Goal: Task Accomplishment & Management: Use online tool/utility

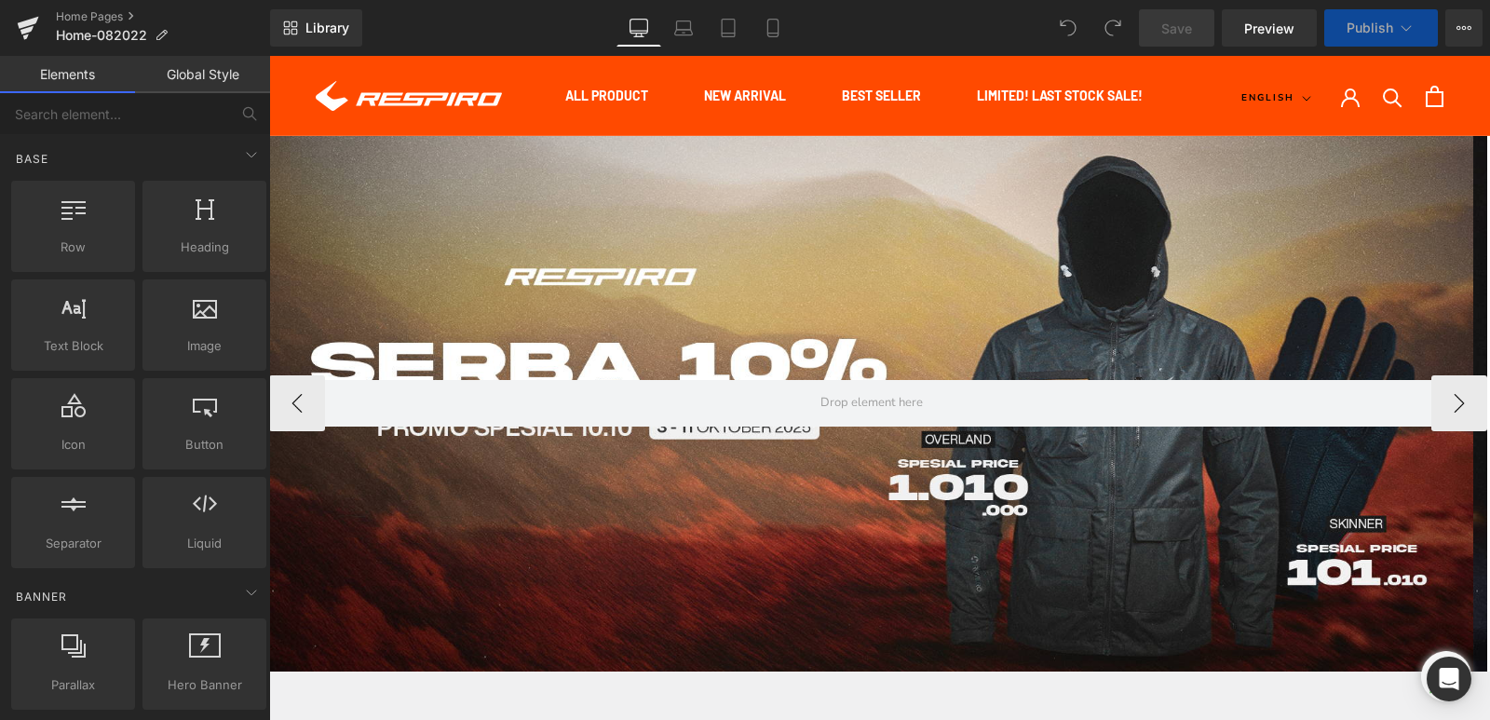
click at [764, 233] on div at bounding box center [871, 403] width 1204 height 535
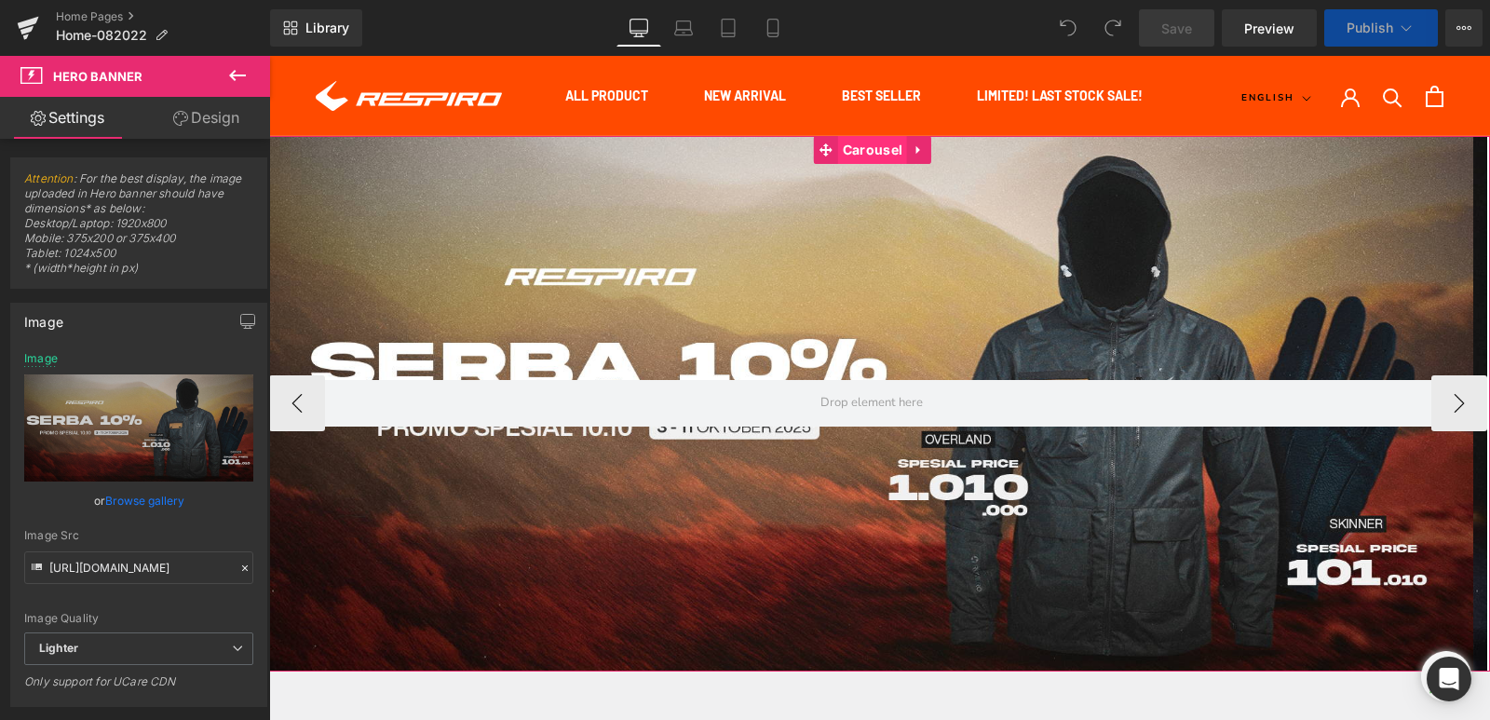
click at [854, 157] on span "Carousel" at bounding box center [872, 150] width 69 height 28
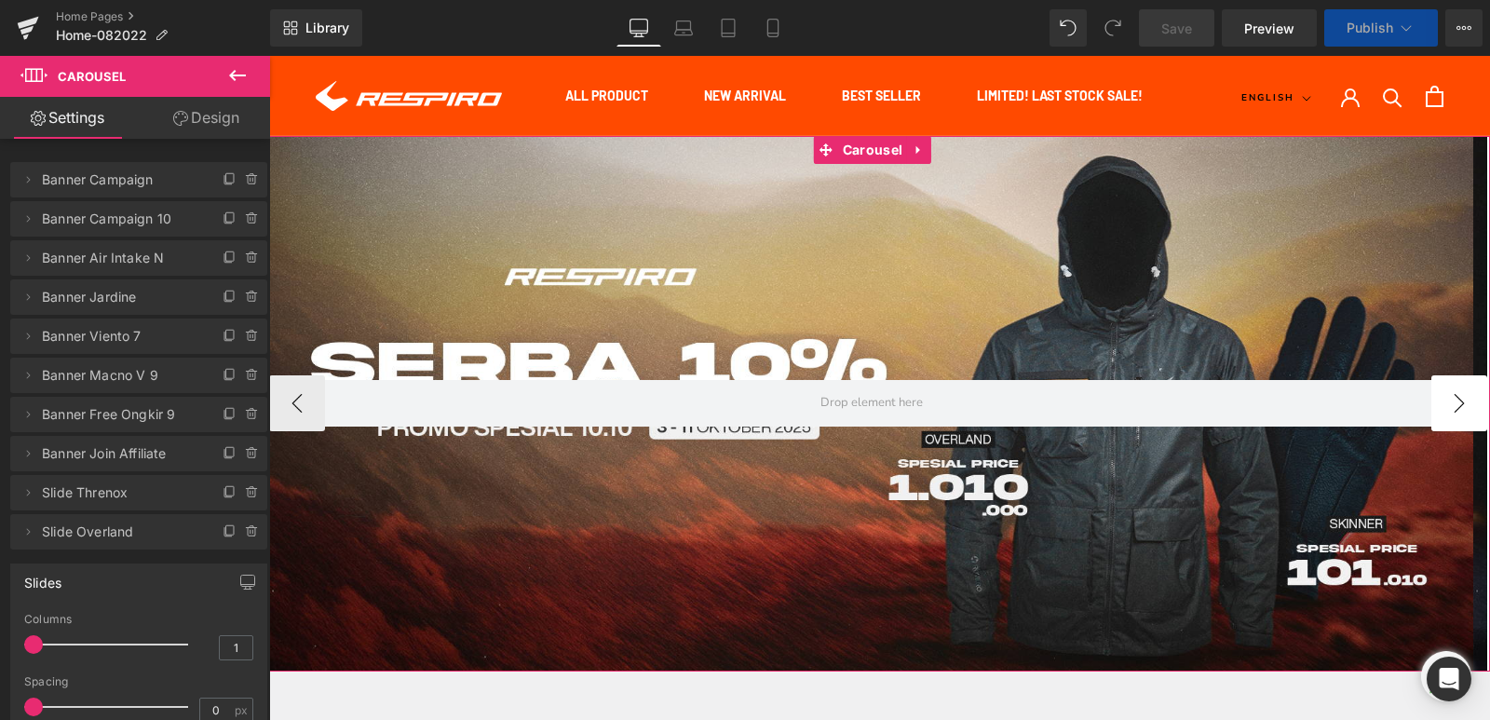
click at [1453, 400] on button "›" at bounding box center [1459, 403] width 56 height 56
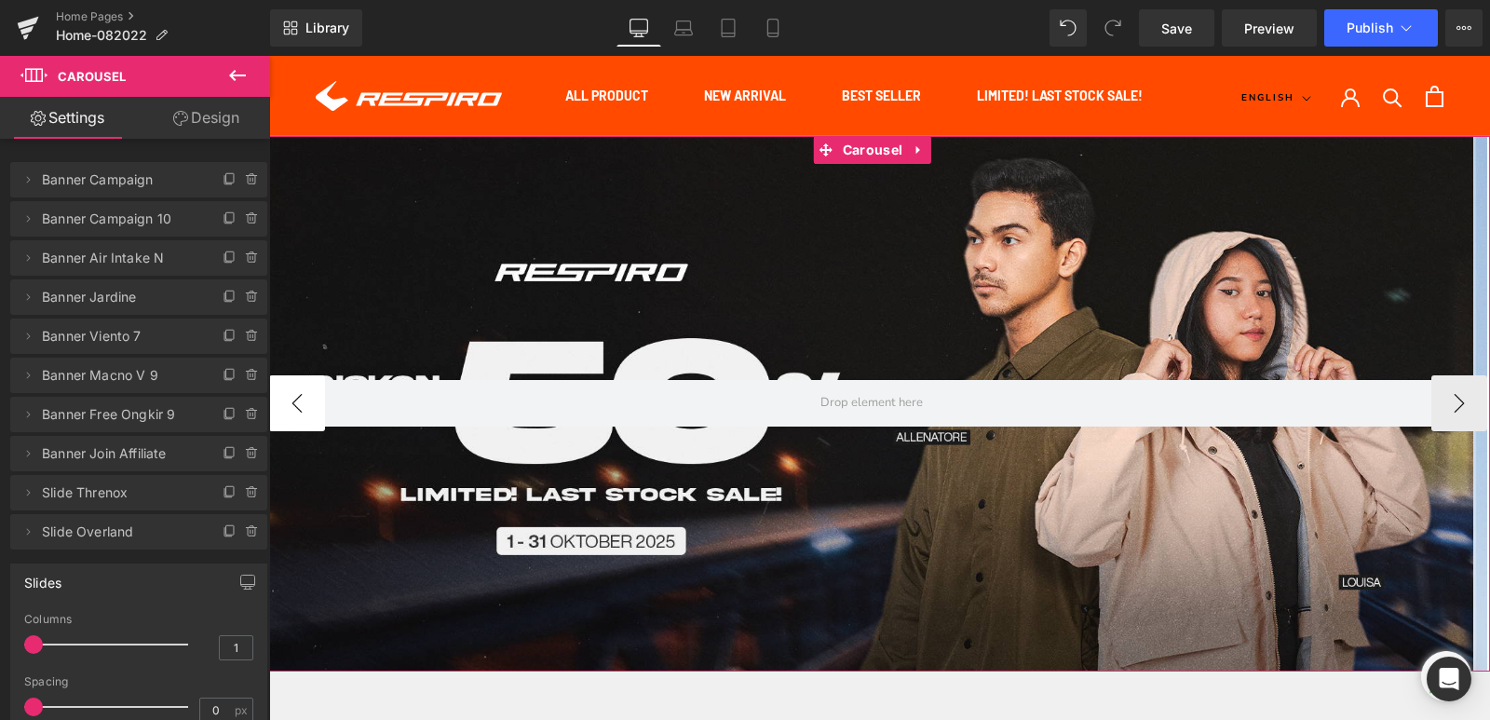
click at [318, 413] on button "‹" at bounding box center [297, 403] width 56 height 56
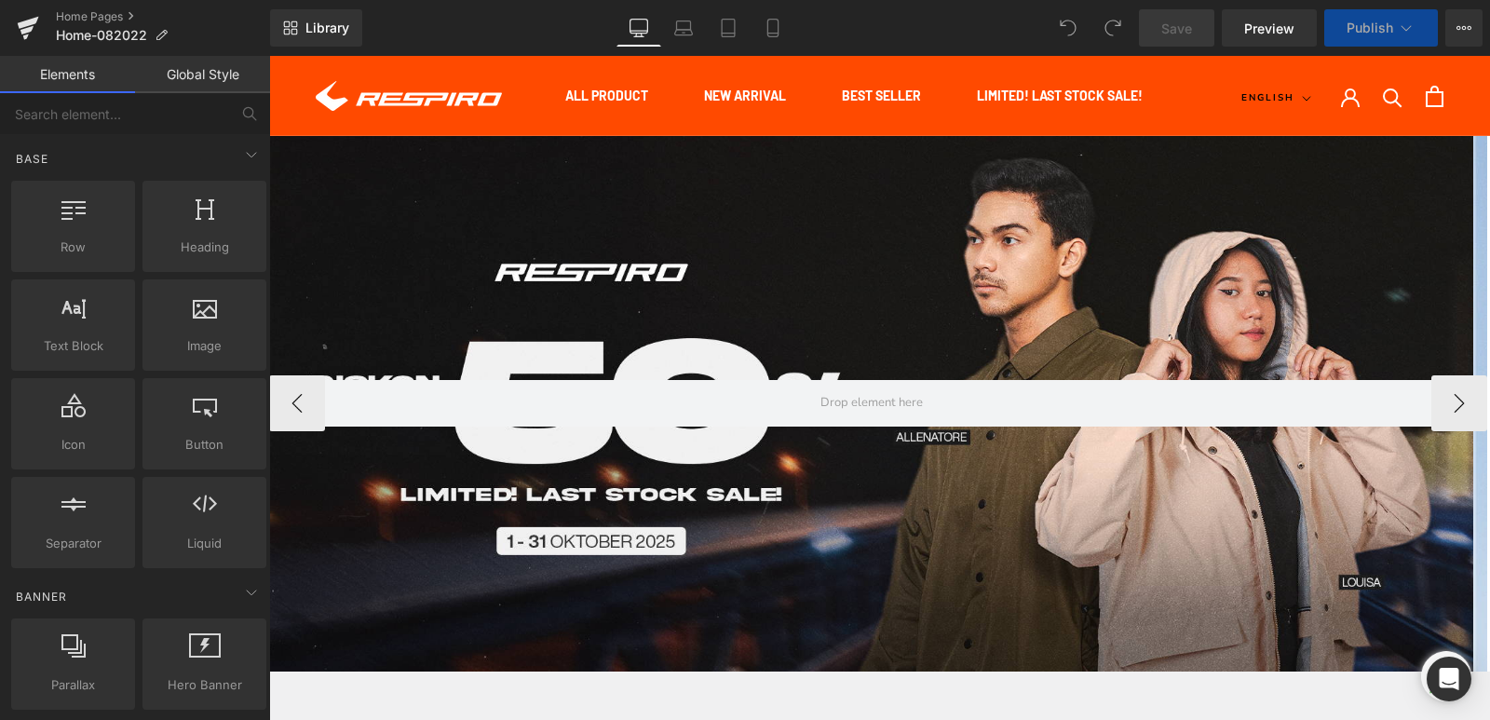
click at [663, 235] on div at bounding box center [871, 403] width 1204 height 535
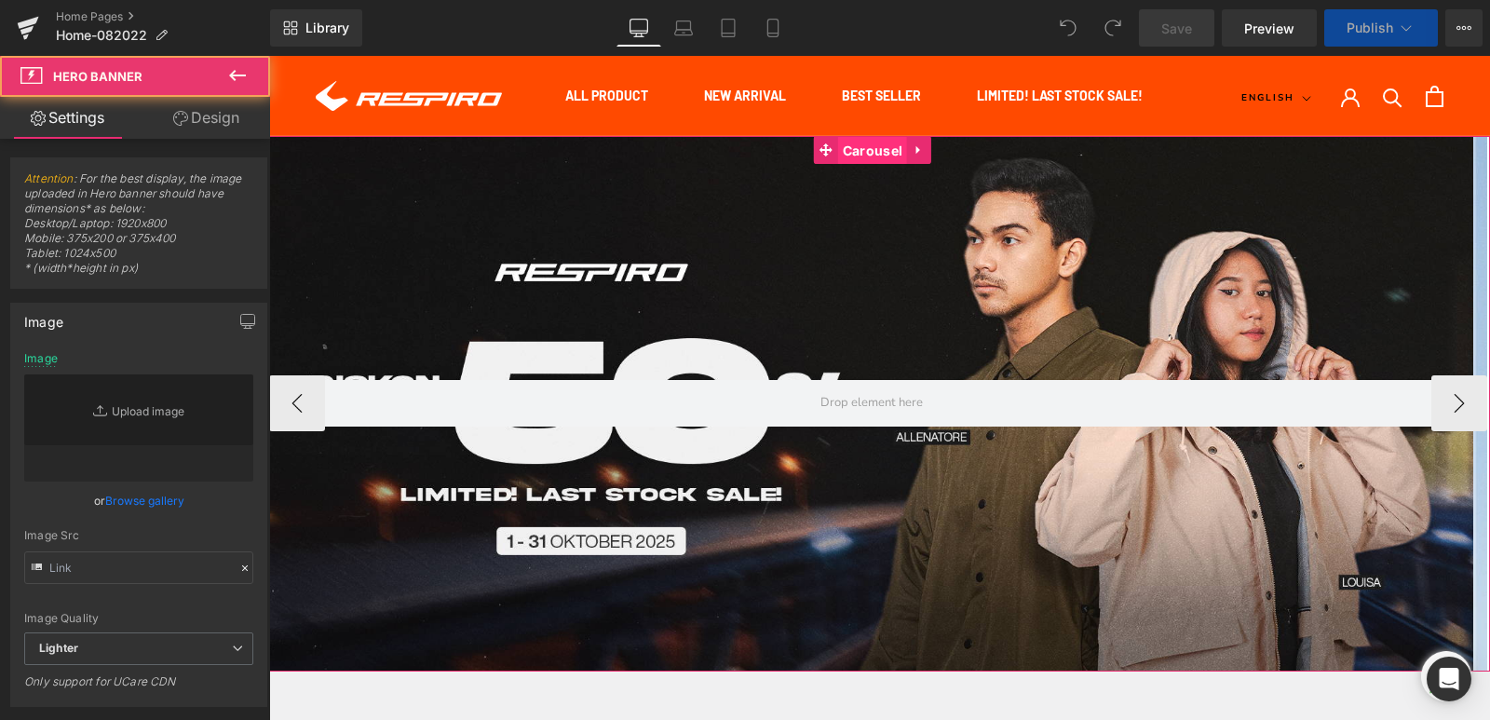
click at [904, 155] on span "Carousel" at bounding box center [872, 151] width 69 height 28
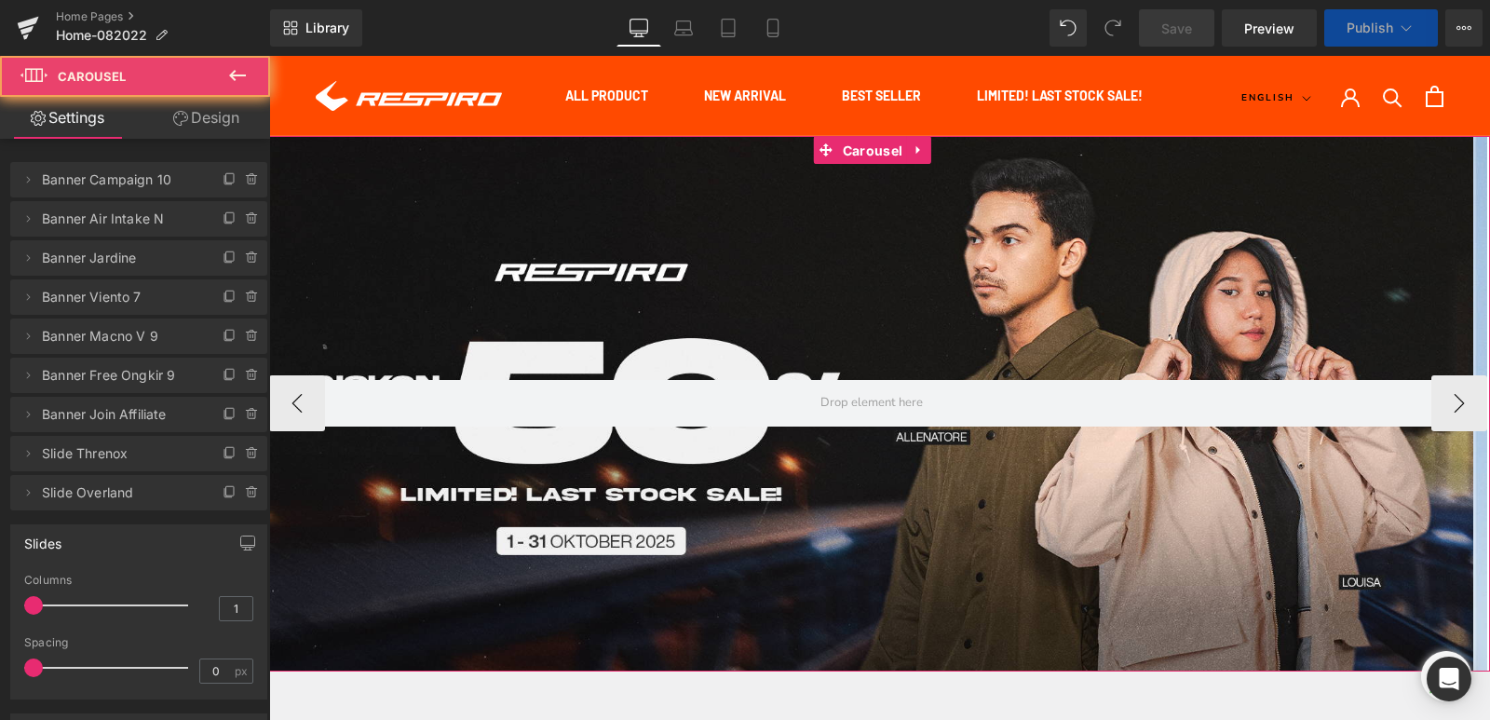
click at [223, 185] on icon at bounding box center [230, 179] width 15 height 15
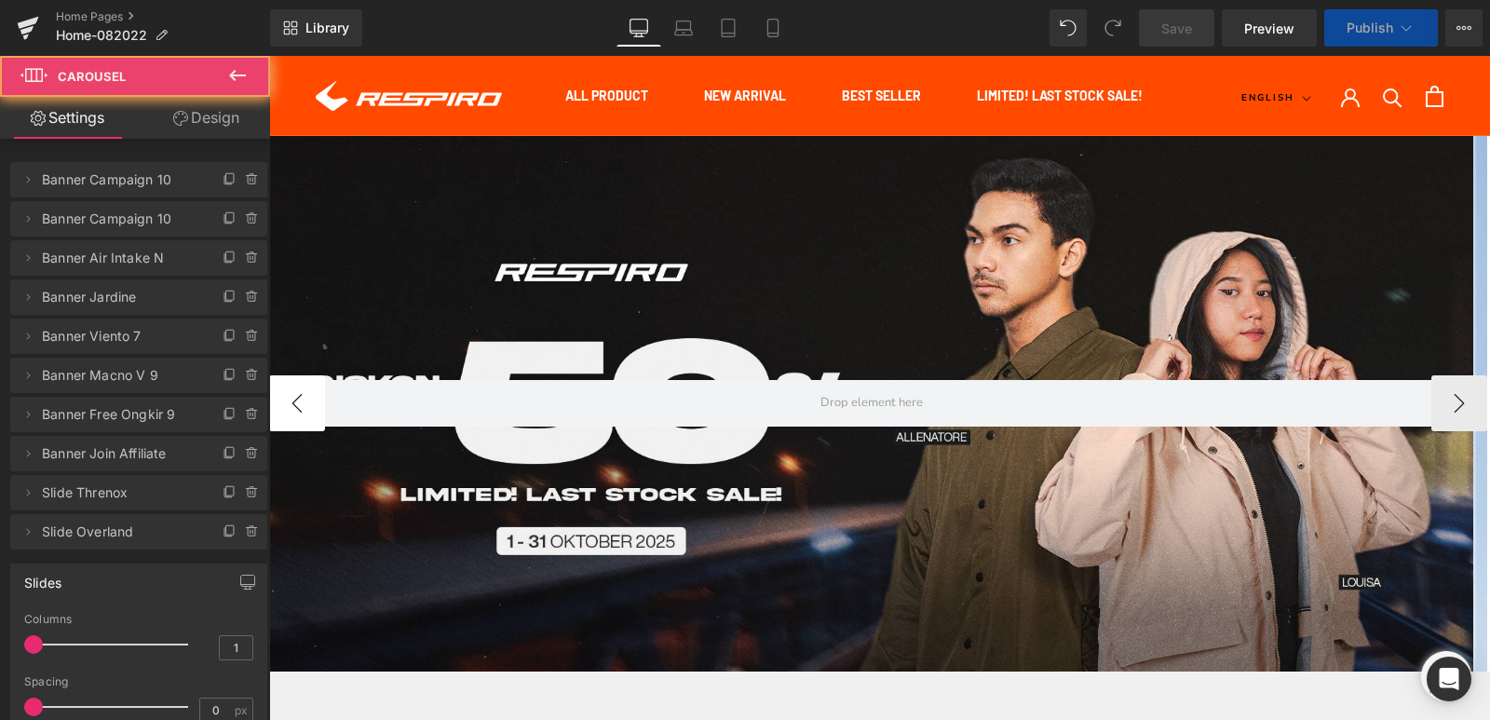
click at [312, 408] on button "‹" at bounding box center [297, 403] width 56 height 56
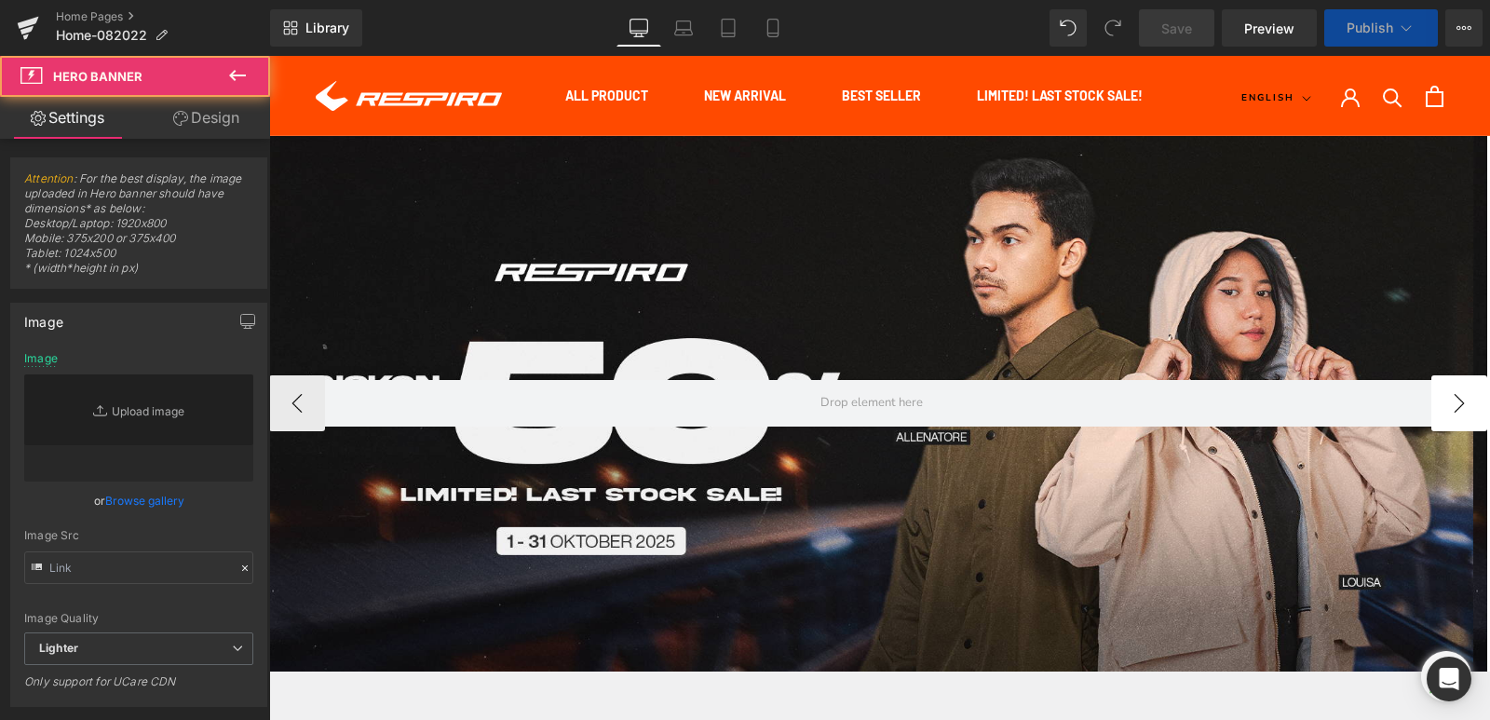
click at [1437, 411] on button "›" at bounding box center [1459, 403] width 56 height 56
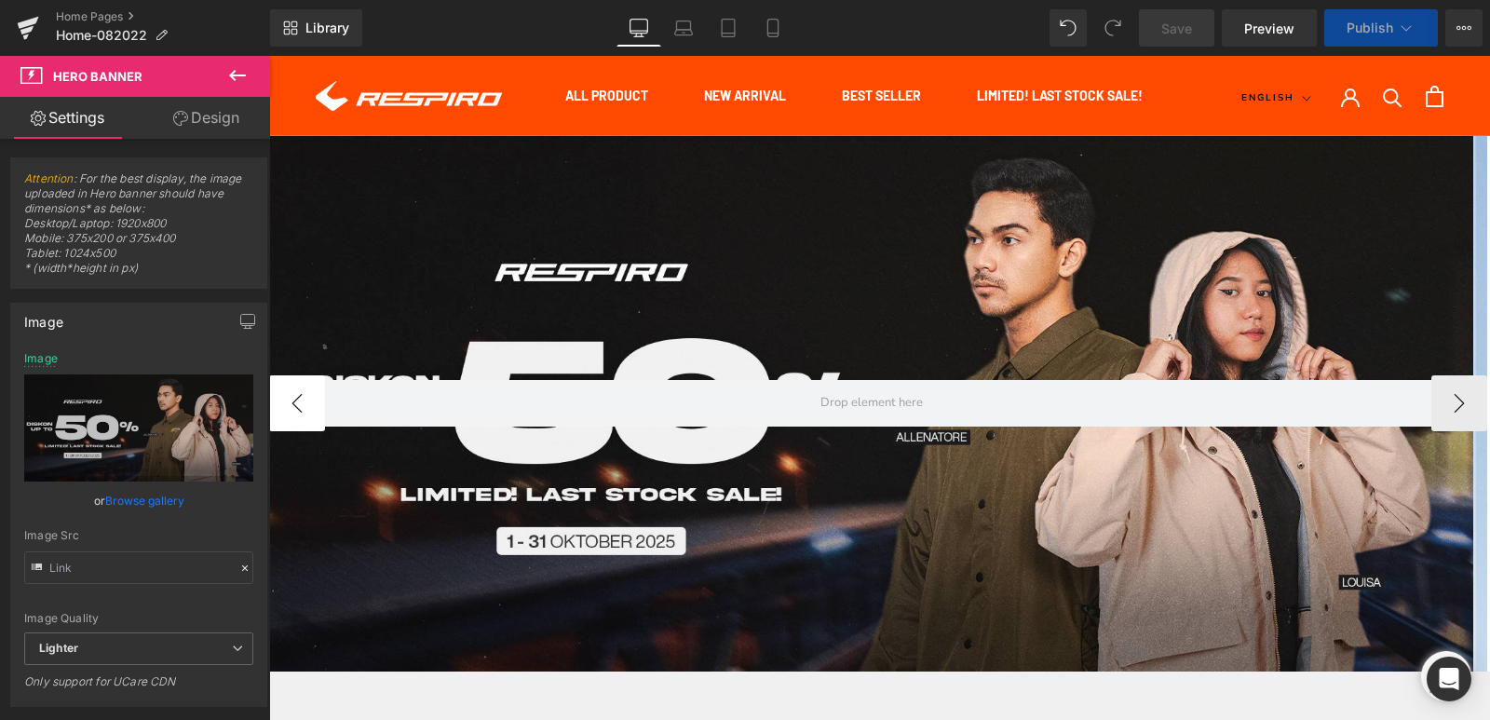
click at [291, 402] on button "‹" at bounding box center [297, 403] width 56 height 56
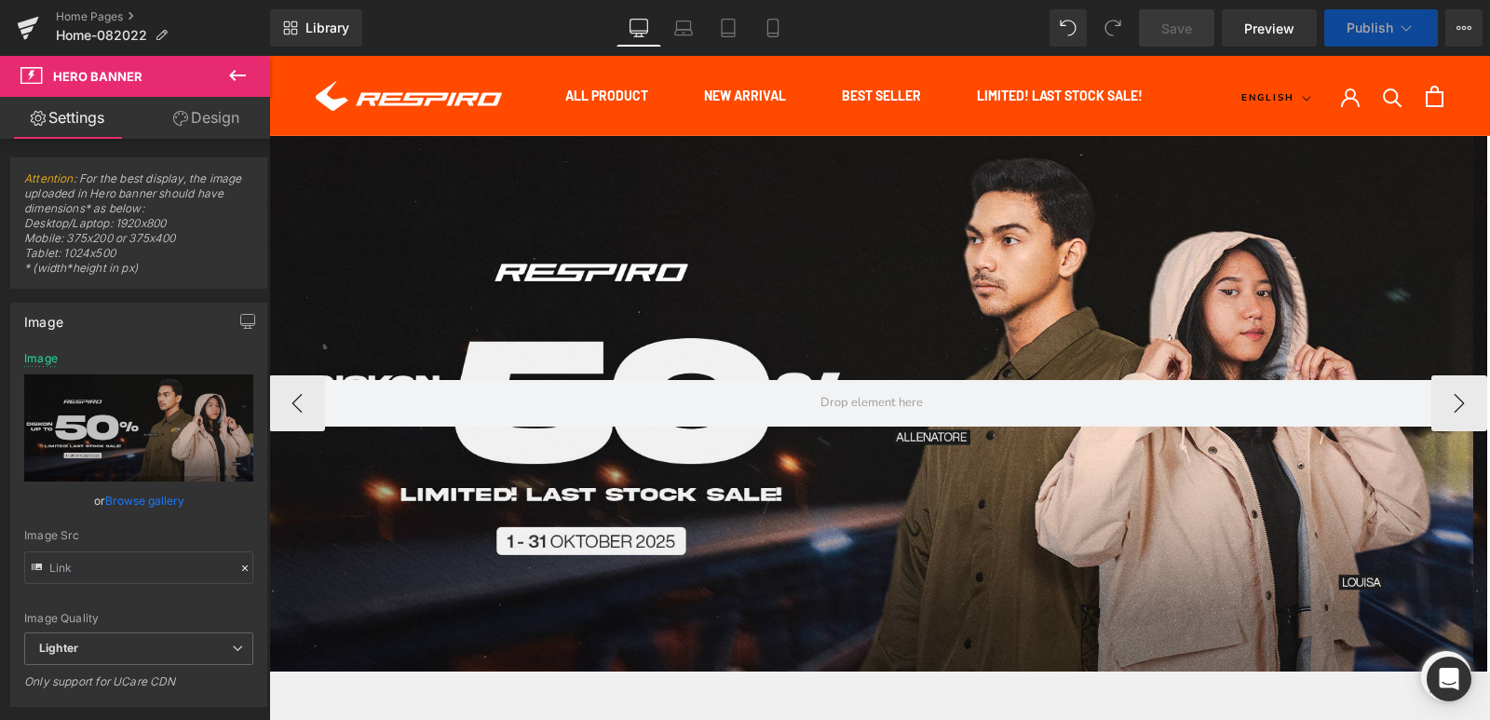
click at [635, 369] on div at bounding box center [871, 403] width 1204 height 535
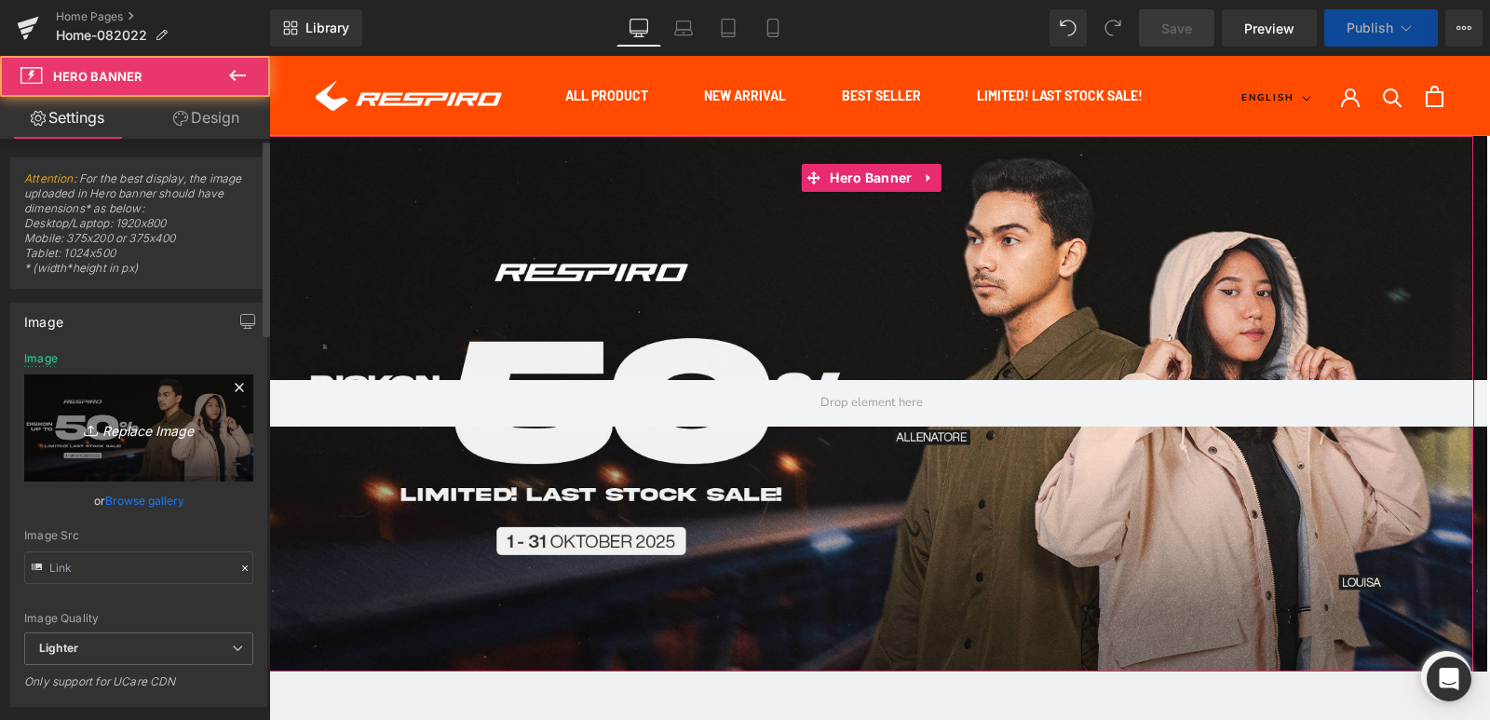
click at [124, 420] on icon "Replace Image" at bounding box center [138, 427] width 149 height 23
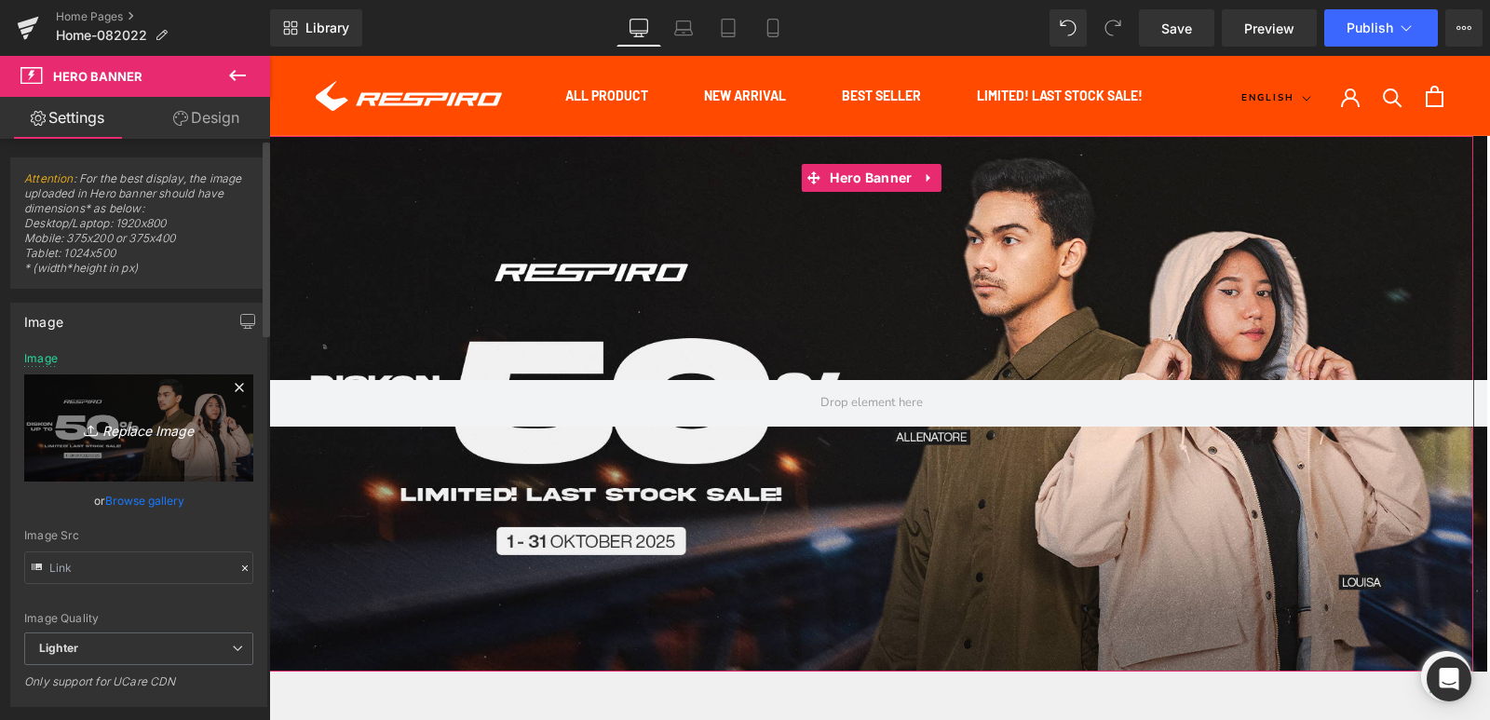
type input "C:\fakepath\PAY DAY BONGKAR GARASI-Webstore-1800x800.jpg"
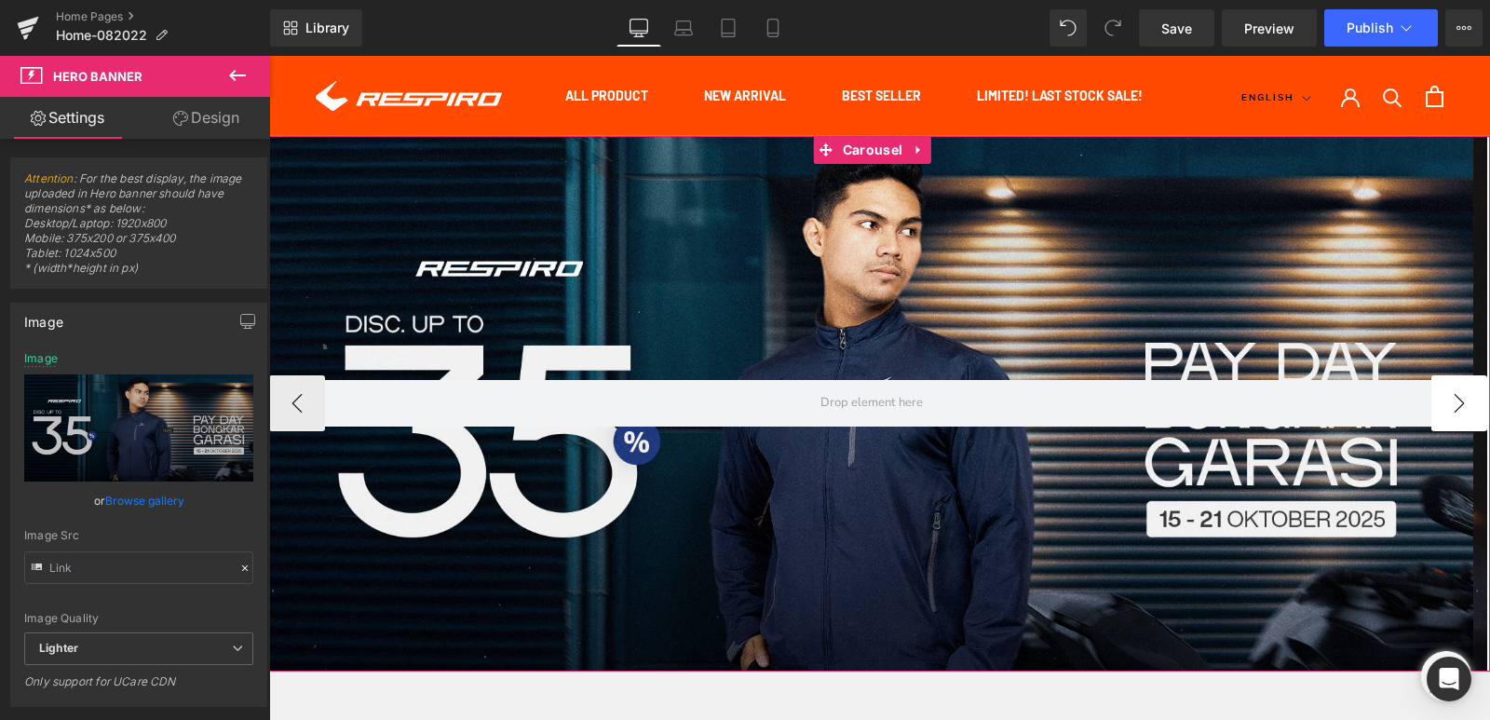
click at [1448, 396] on button "›" at bounding box center [1459, 403] width 56 height 56
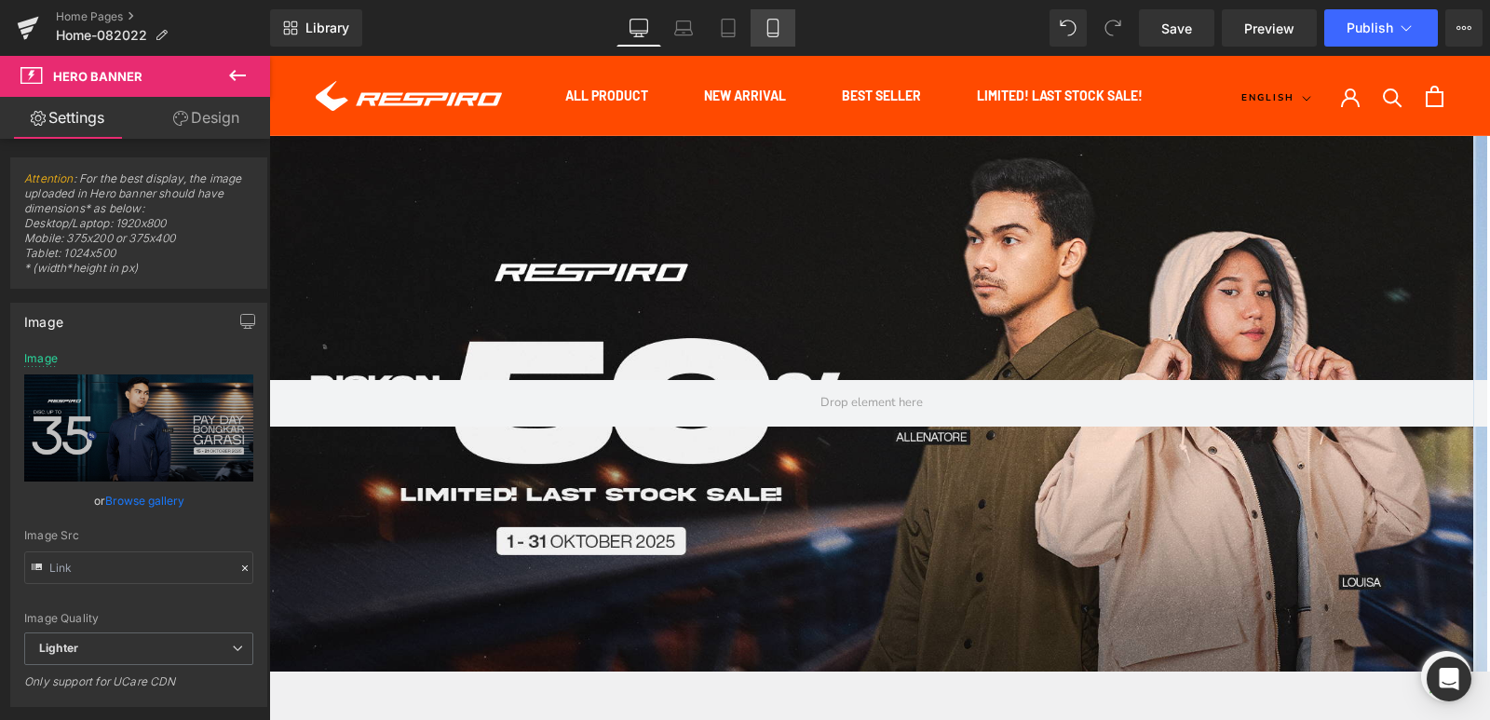
click at [773, 44] on link "Mobile" at bounding box center [772, 27] width 45 height 37
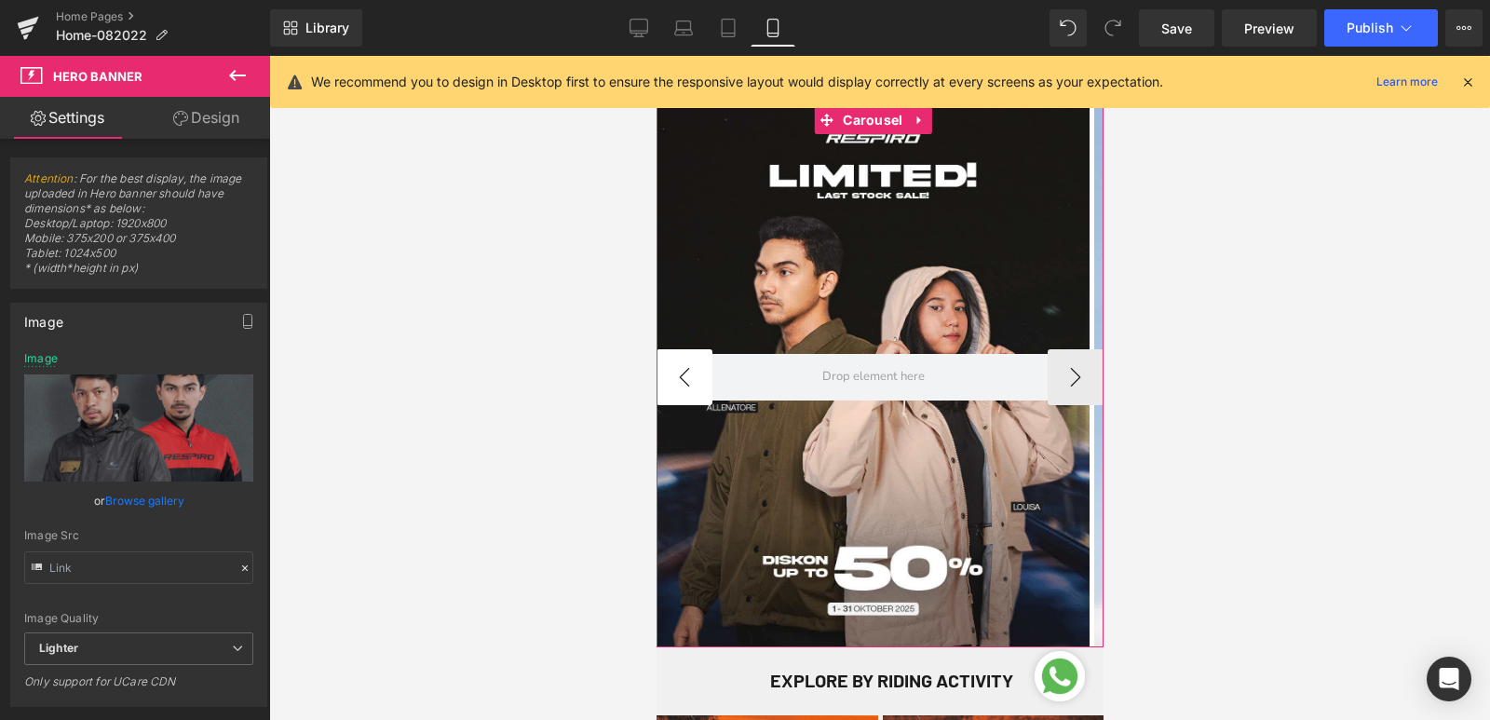
click at [695, 367] on button "‹" at bounding box center [684, 377] width 56 height 56
click at [1063, 377] on button "›" at bounding box center [1075, 377] width 56 height 56
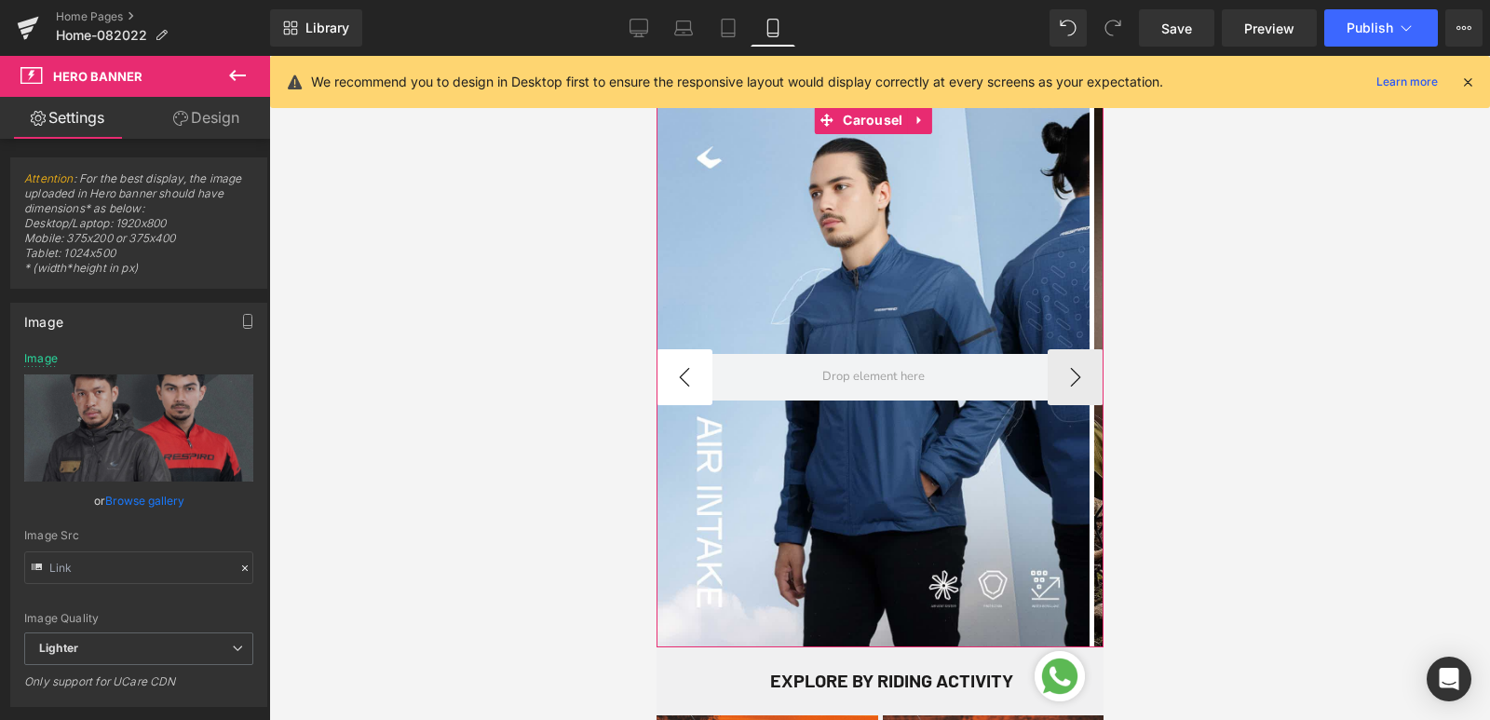
click at [687, 374] on button "‹" at bounding box center [684, 377] width 56 height 56
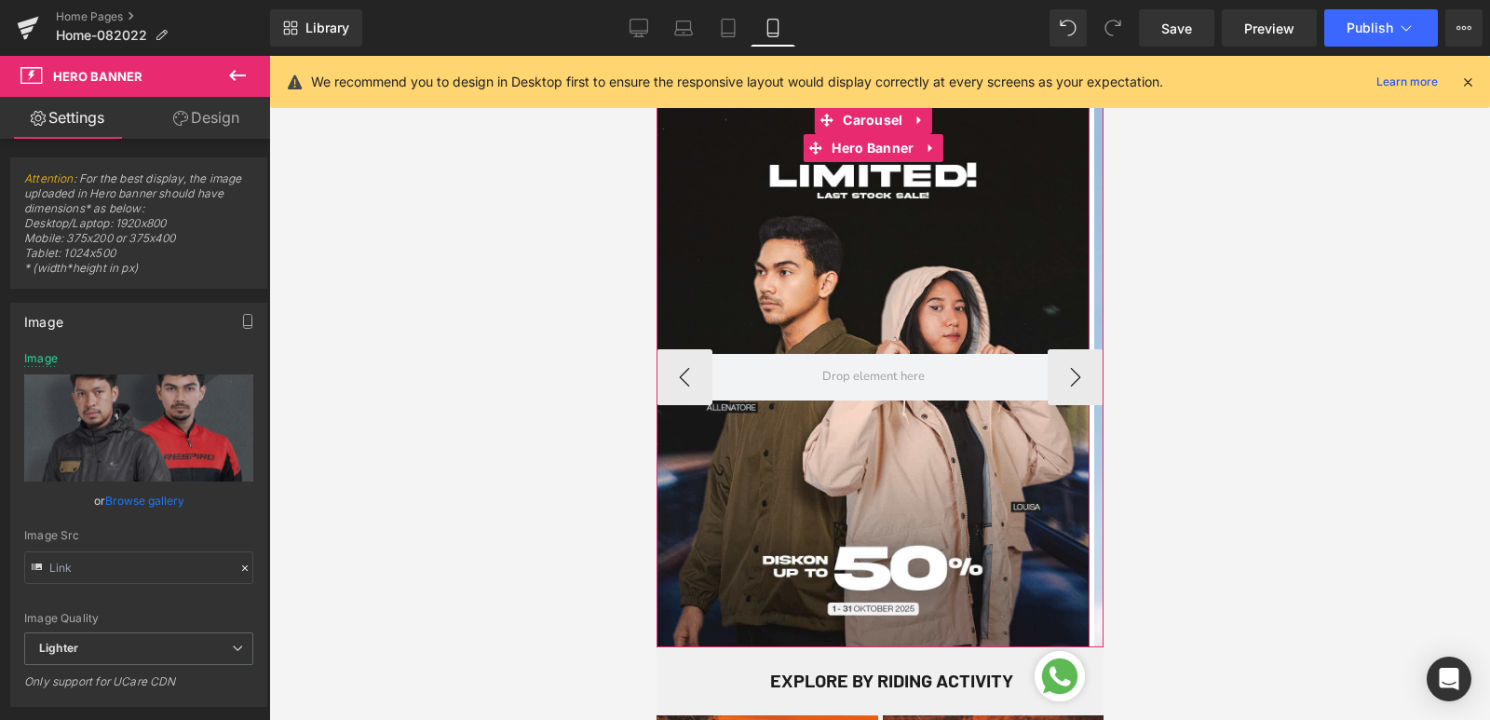
click at [772, 291] on div at bounding box center [872, 376] width 433 height 541
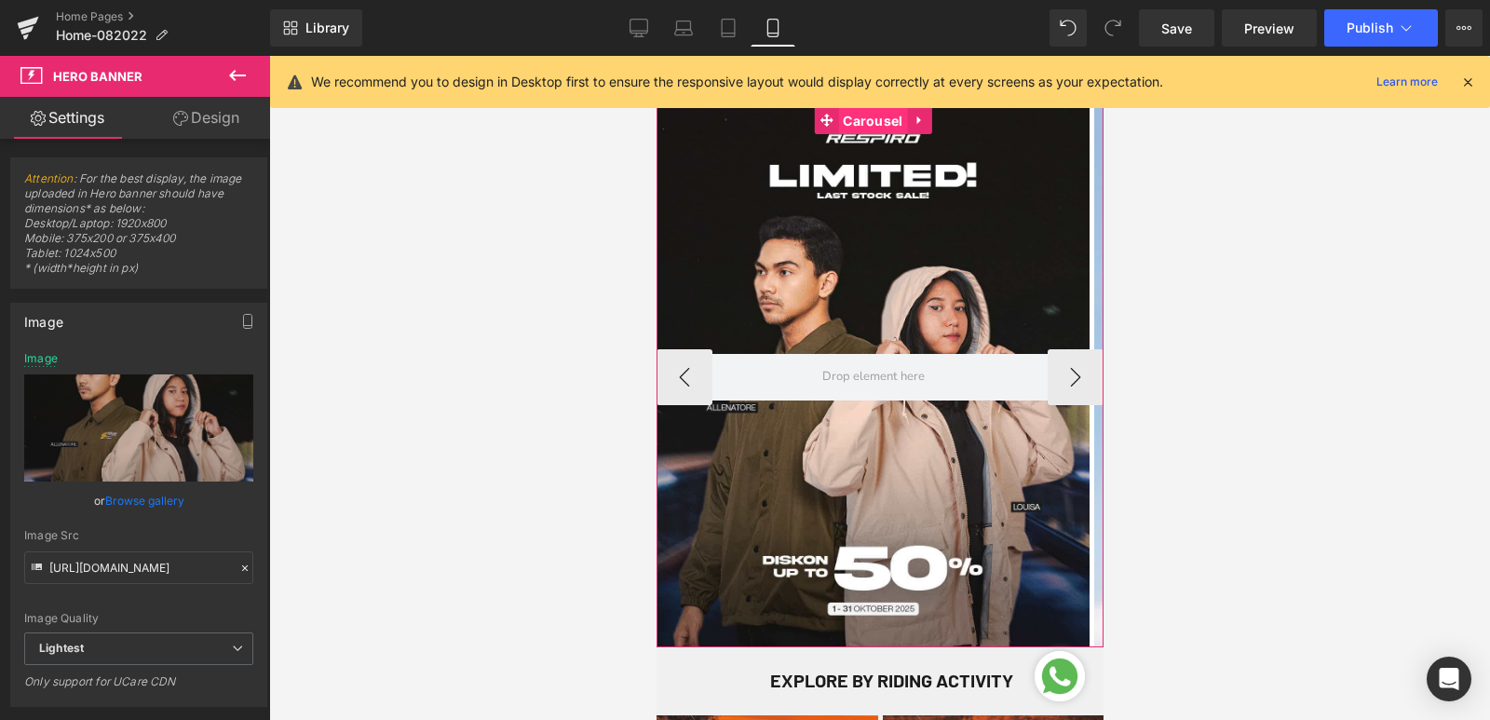
click at [875, 116] on span "Carousel" at bounding box center [871, 121] width 69 height 28
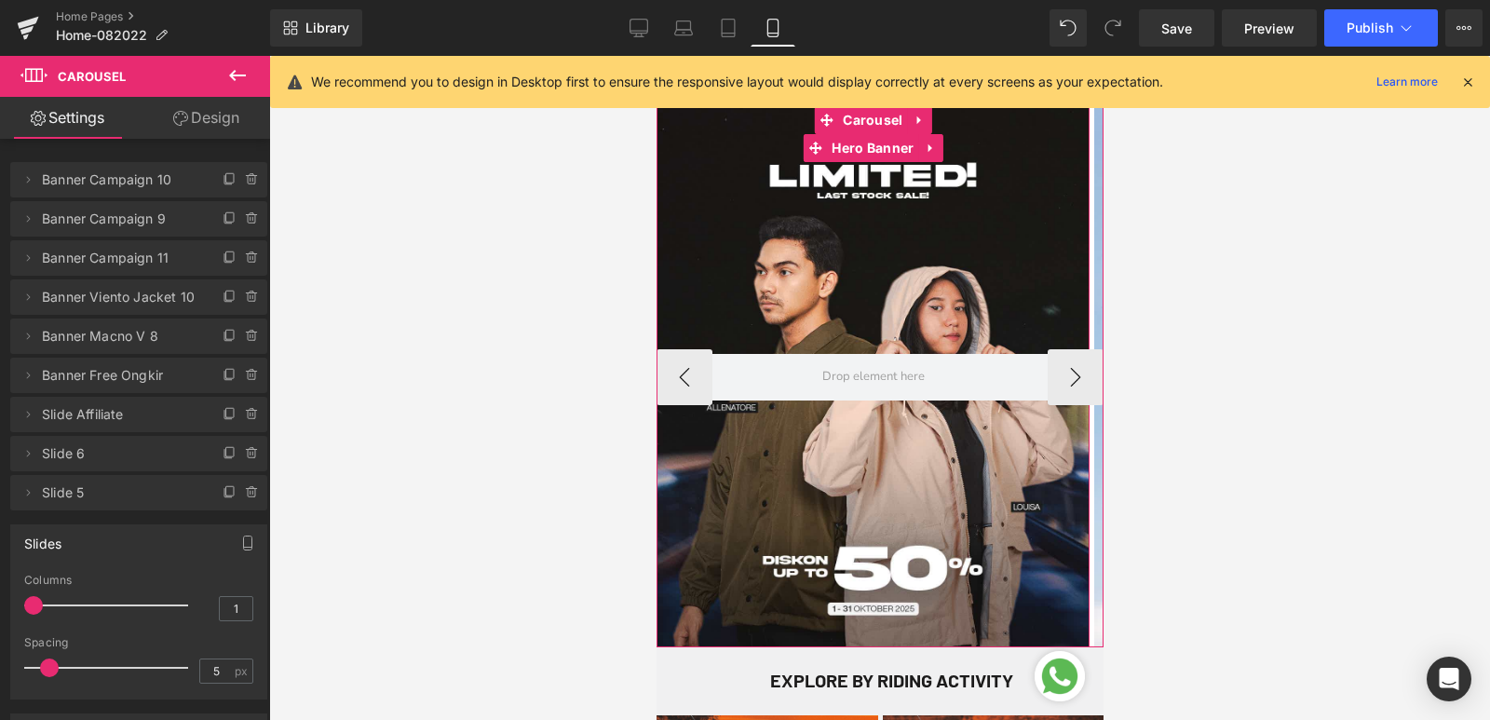
click at [1010, 304] on div at bounding box center [872, 376] width 433 height 541
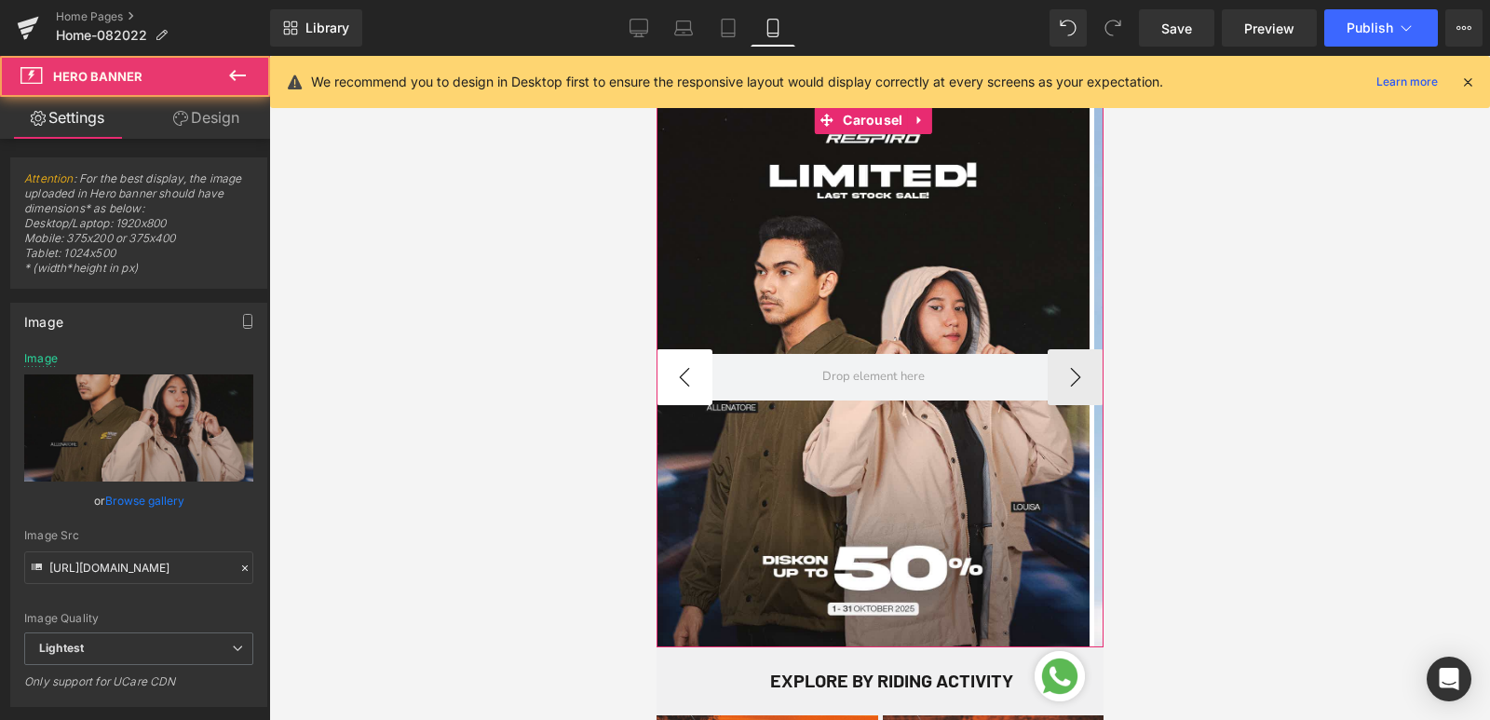
click at [681, 385] on button "‹" at bounding box center [684, 377] width 56 height 56
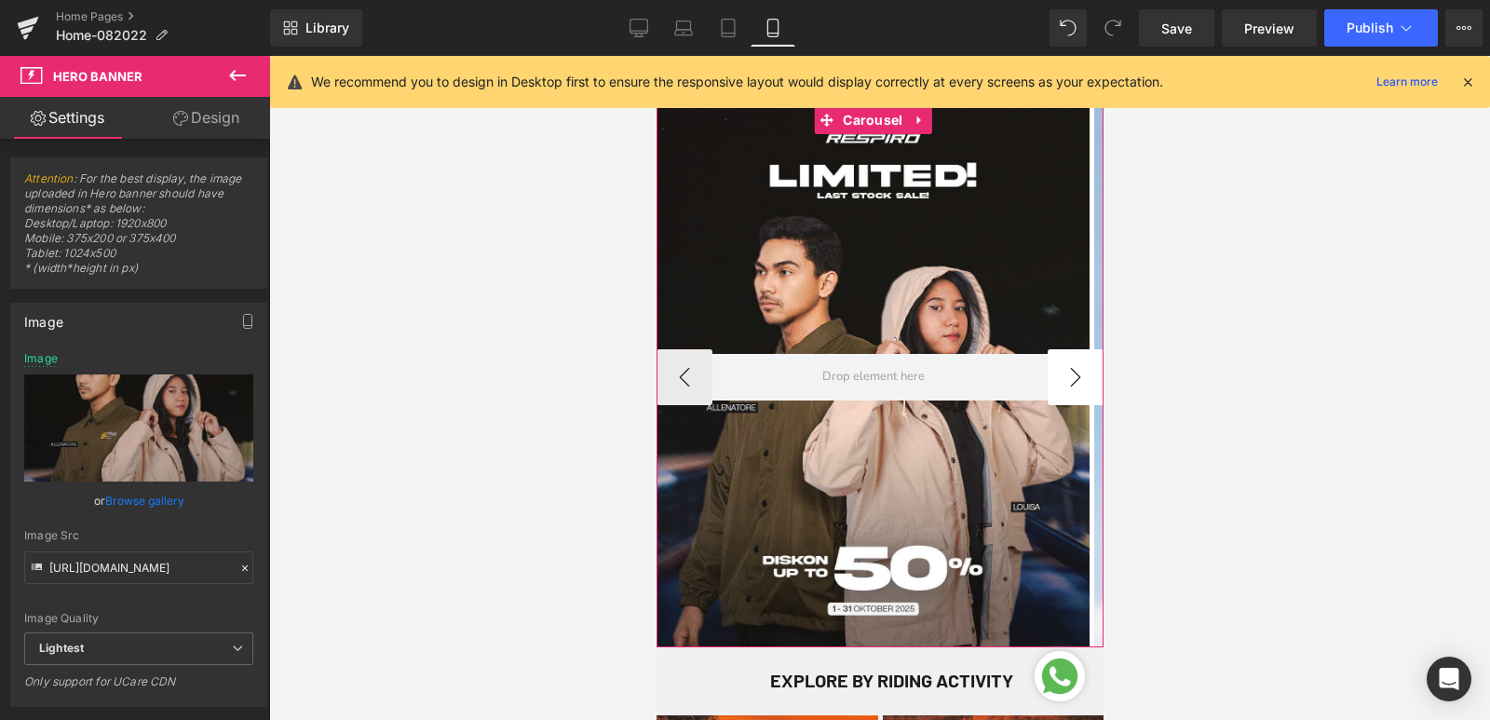
click at [1066, 378] on button "›" at bounding box center [1075, 377] width 56 height 56
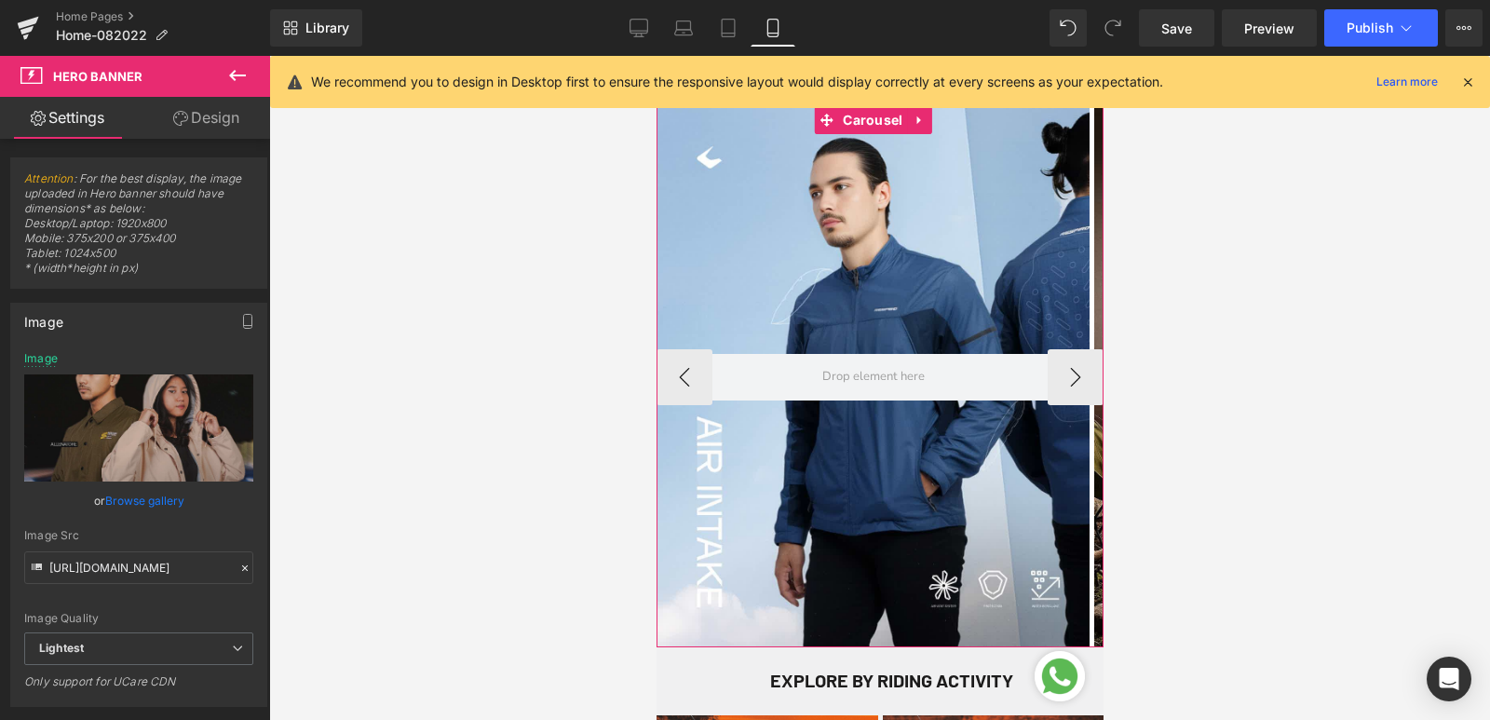
click at [769, 292] on div at bounding box center [872, 376] width 433 height 541
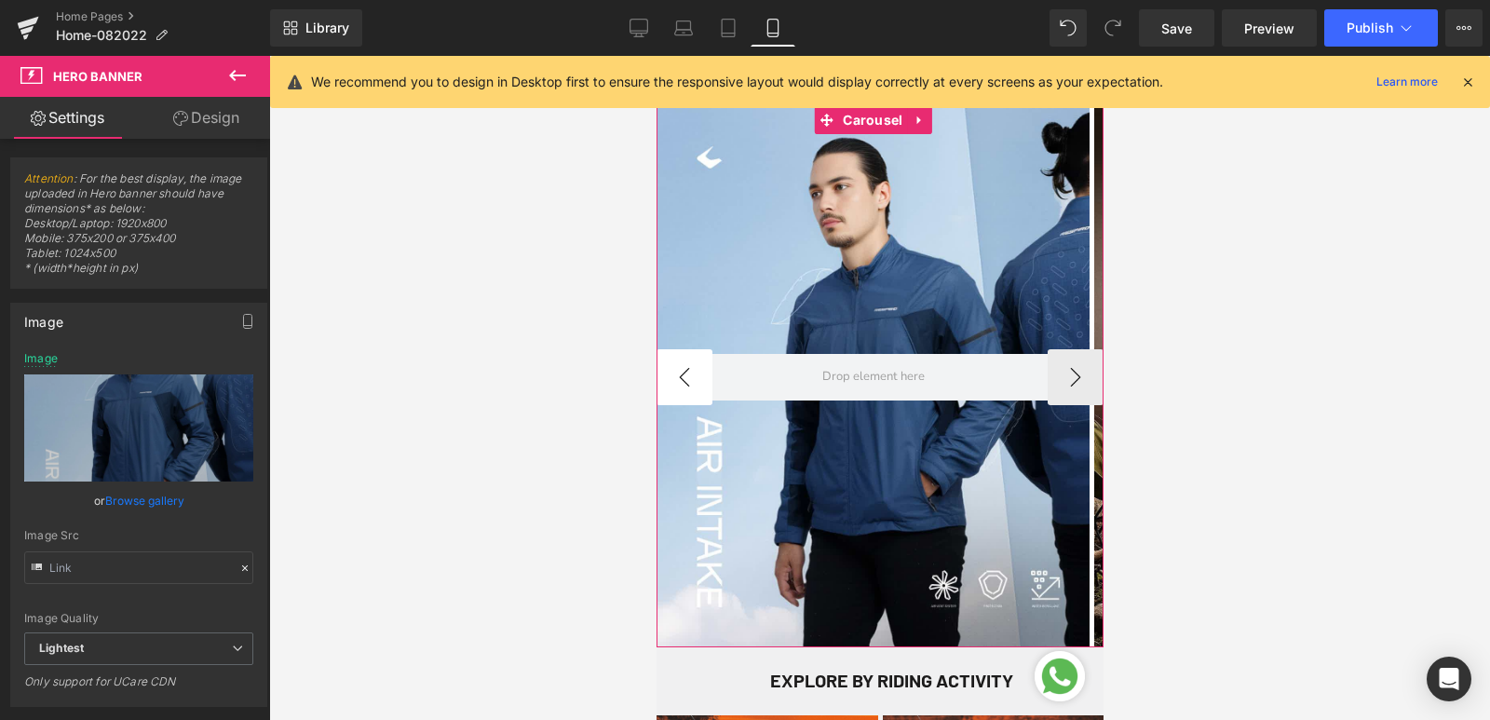
click at [702, 375] on button "‹" at bounding box center [684, 377] width 56 height 56
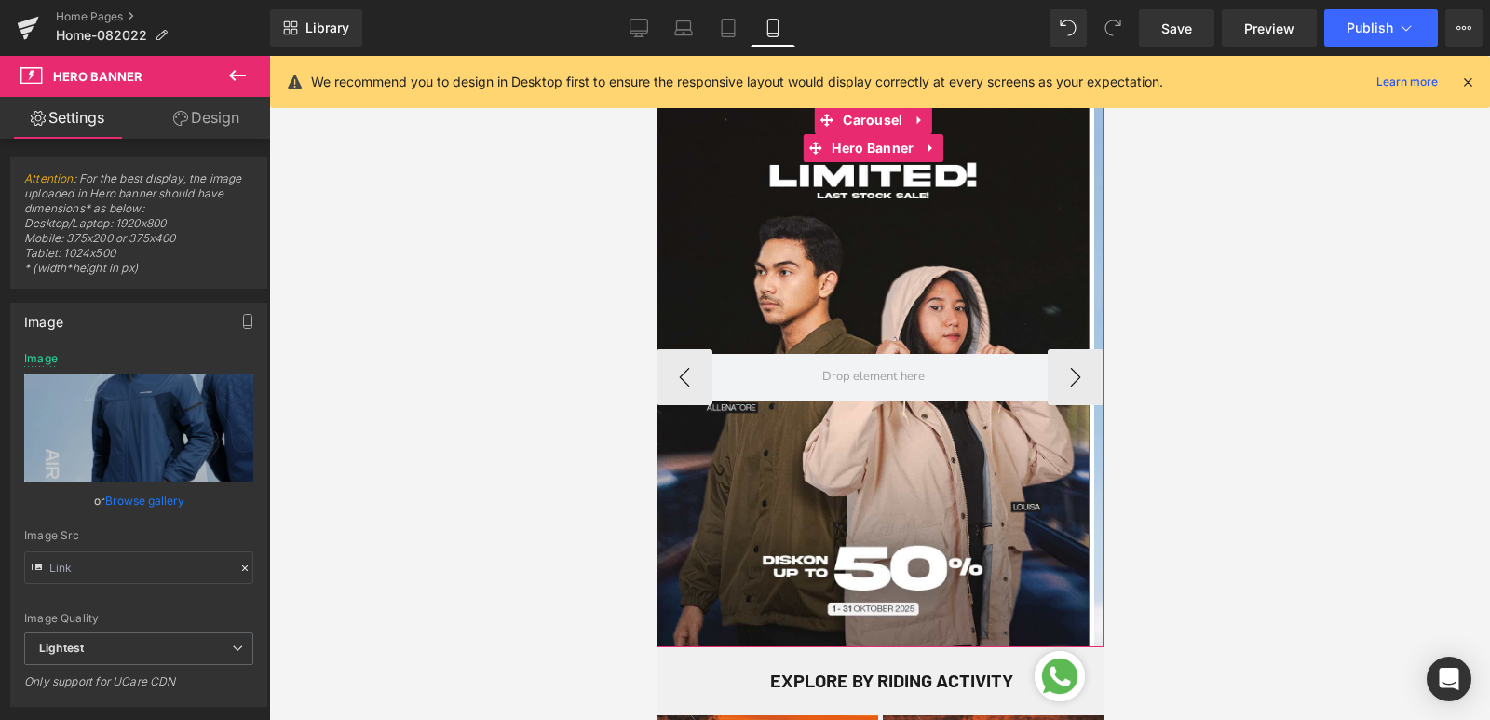
click at [702, 298] on div at bounding box center [872, 376] width 433 height 541
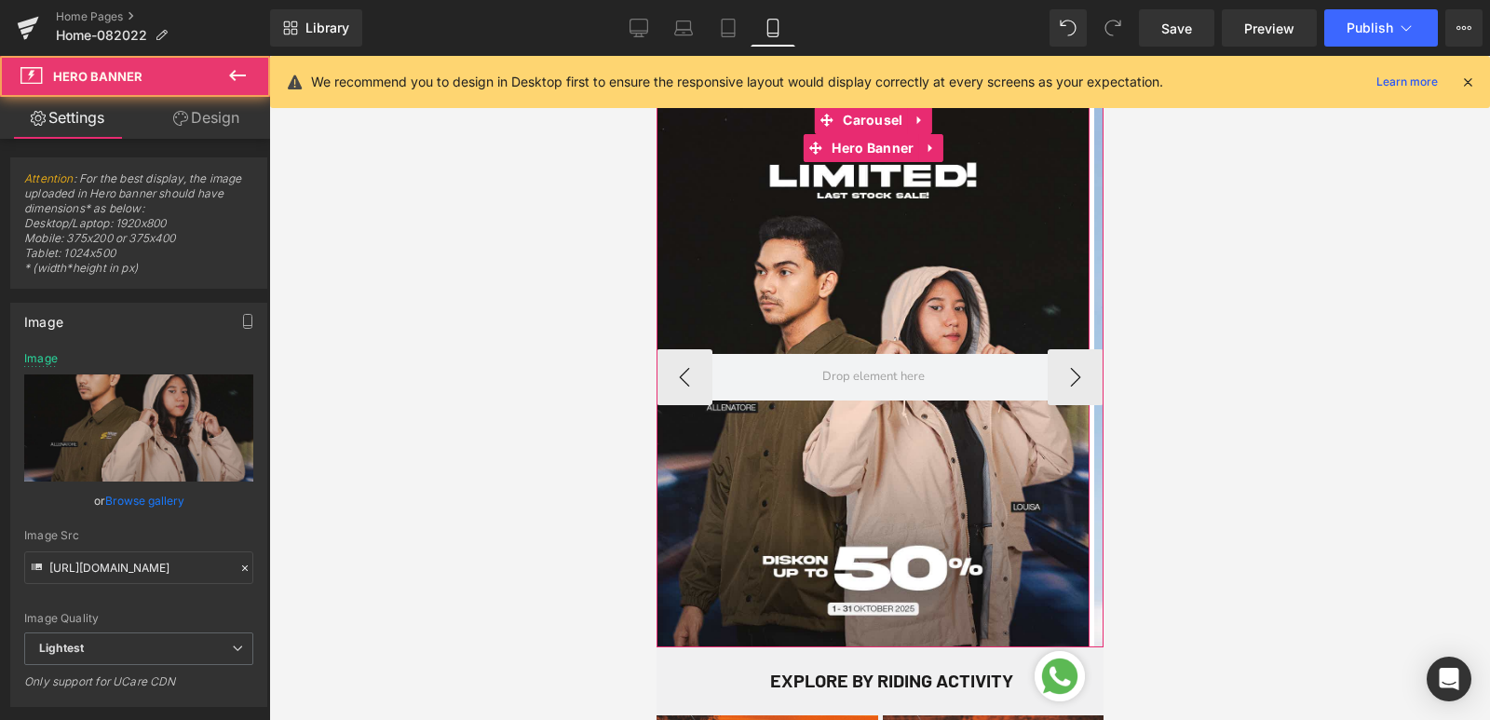
click at [803, 284] on div at bounding box center [872, 376] width 433 height 541
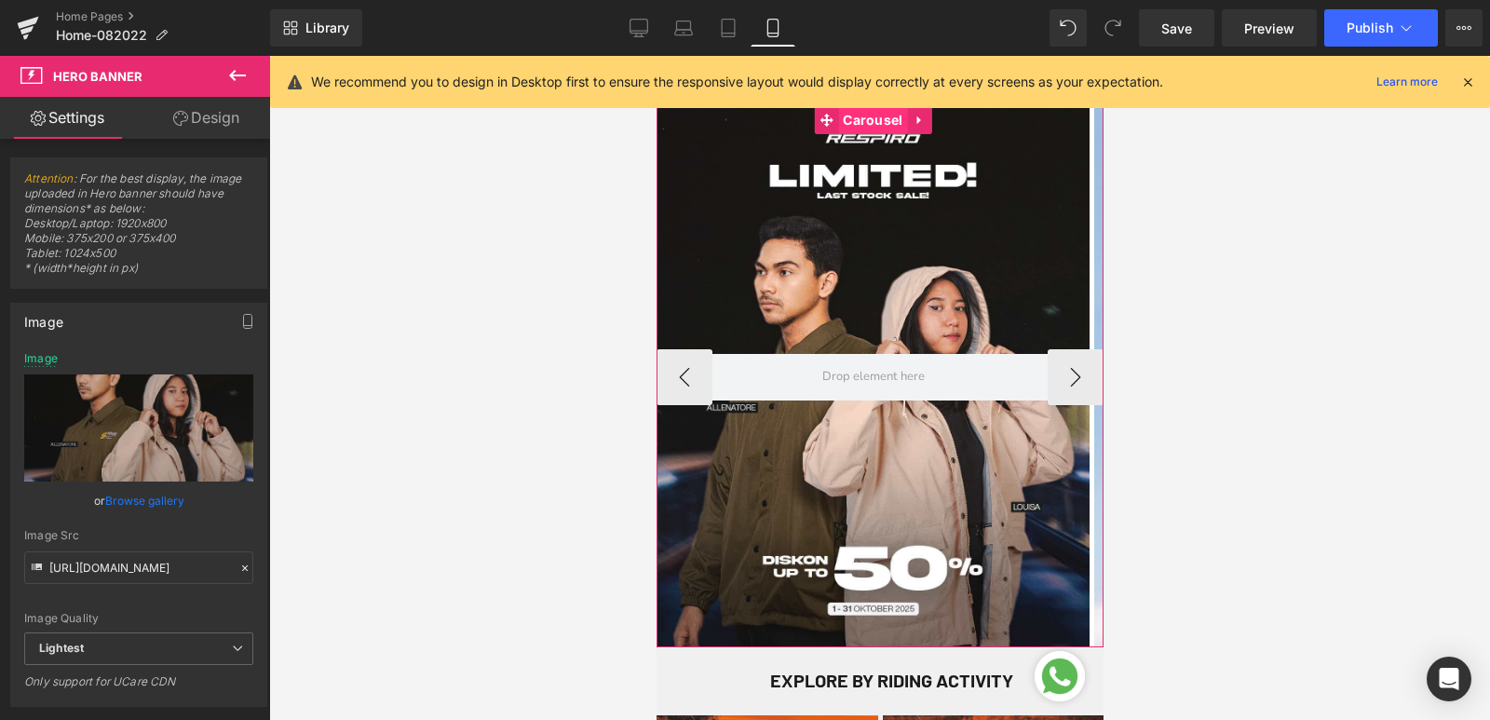
click at [881, 126] on span "Carousel" at bounding box center [871, 120] width 69 height 28
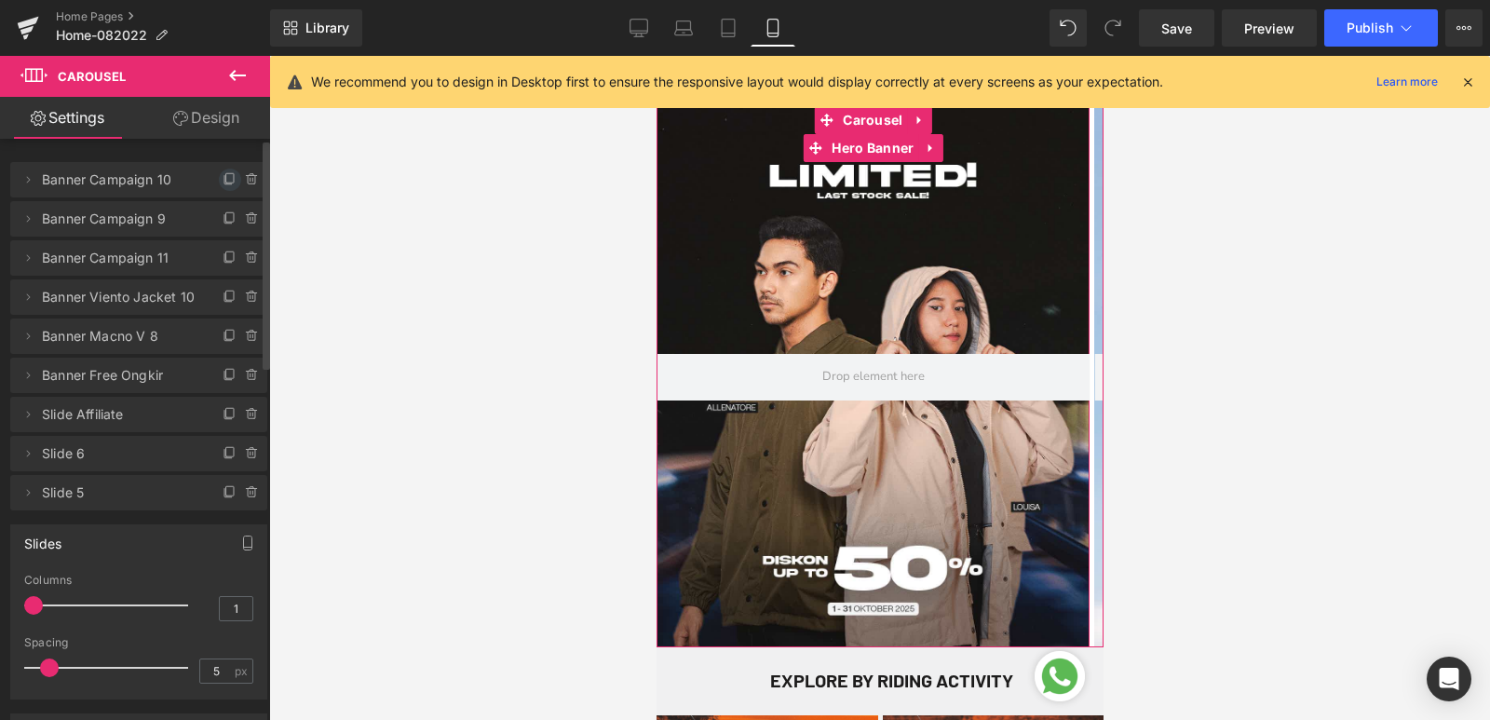
click at [223, 178] on icon at bounding box center [230, 179] width 15 height 15
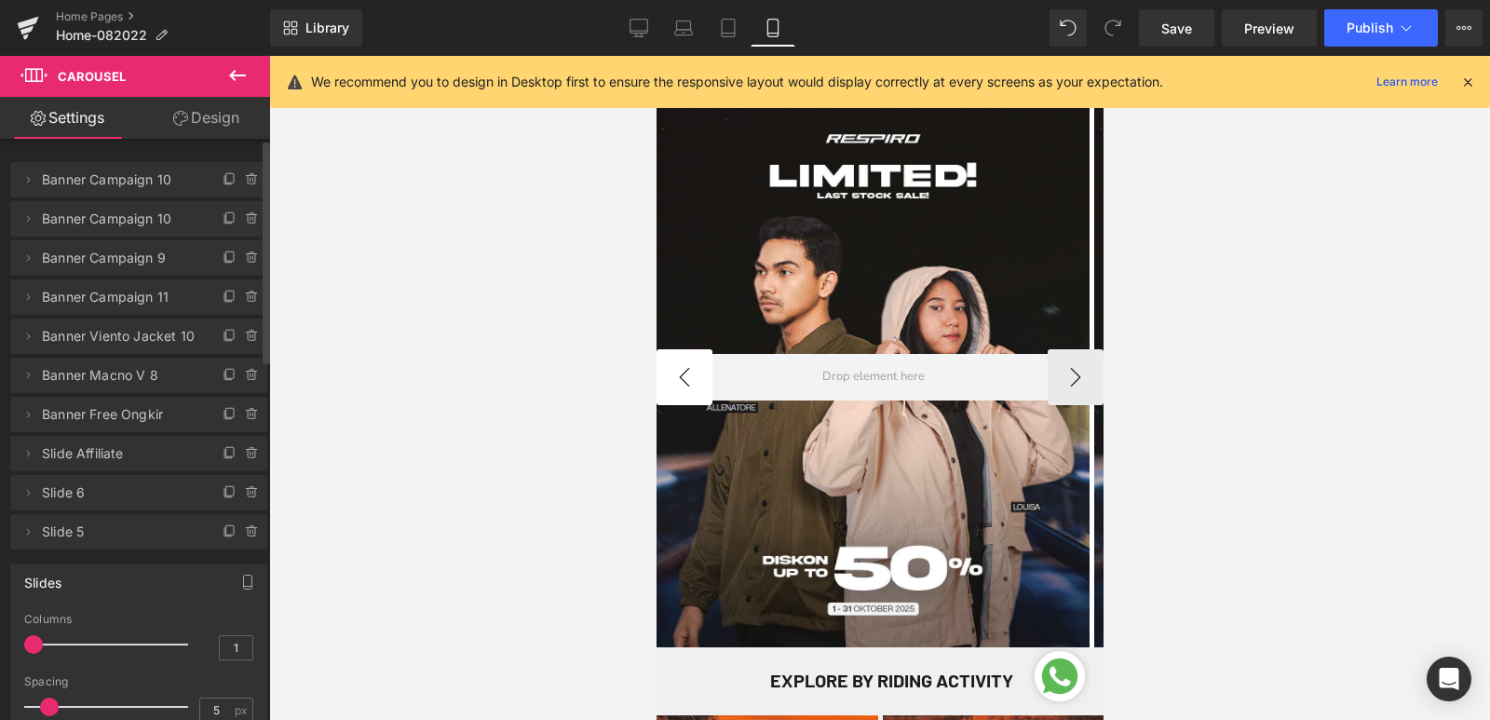
click at [672, 375] on button "‹" at bounding box center [684, 377] width 56 height 56
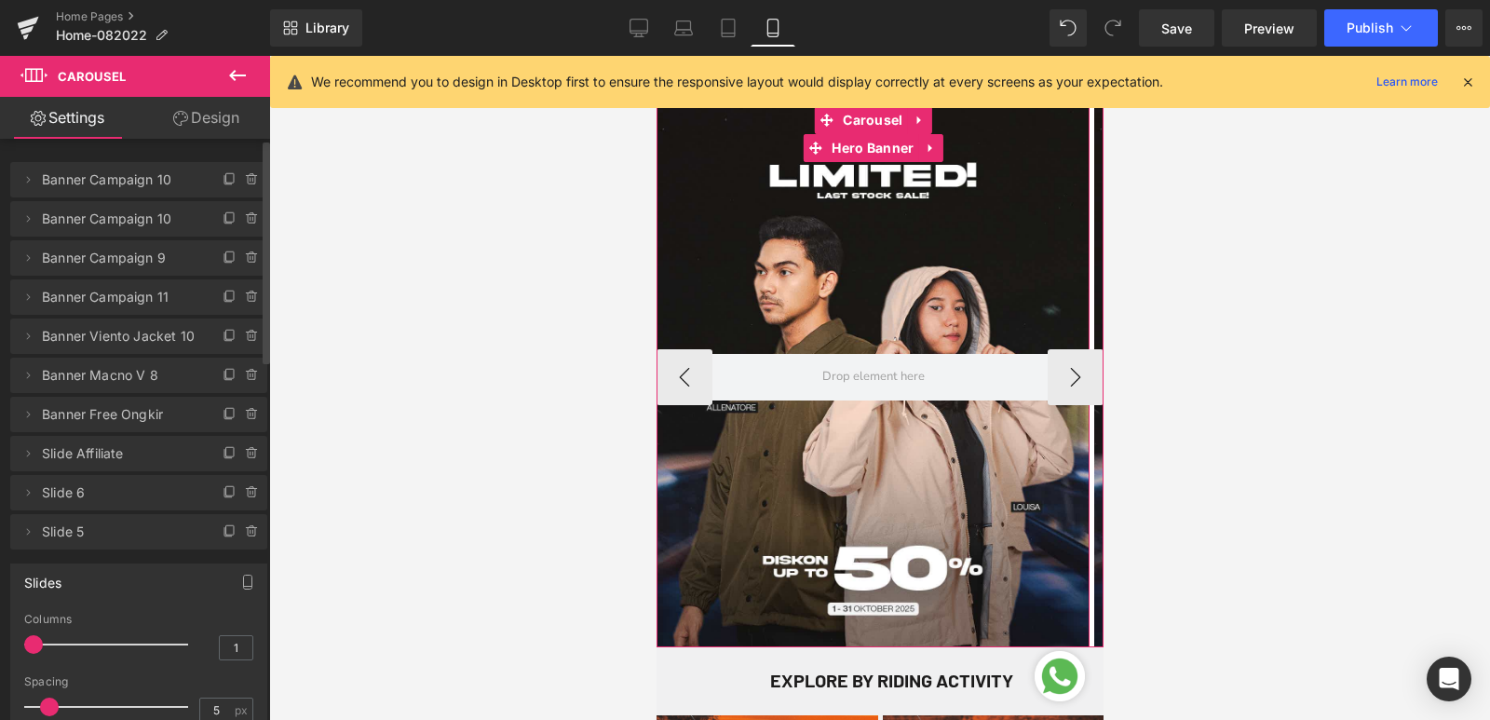
click at [883, 241] on div at bounding box center [872, 376] width 433 height 541
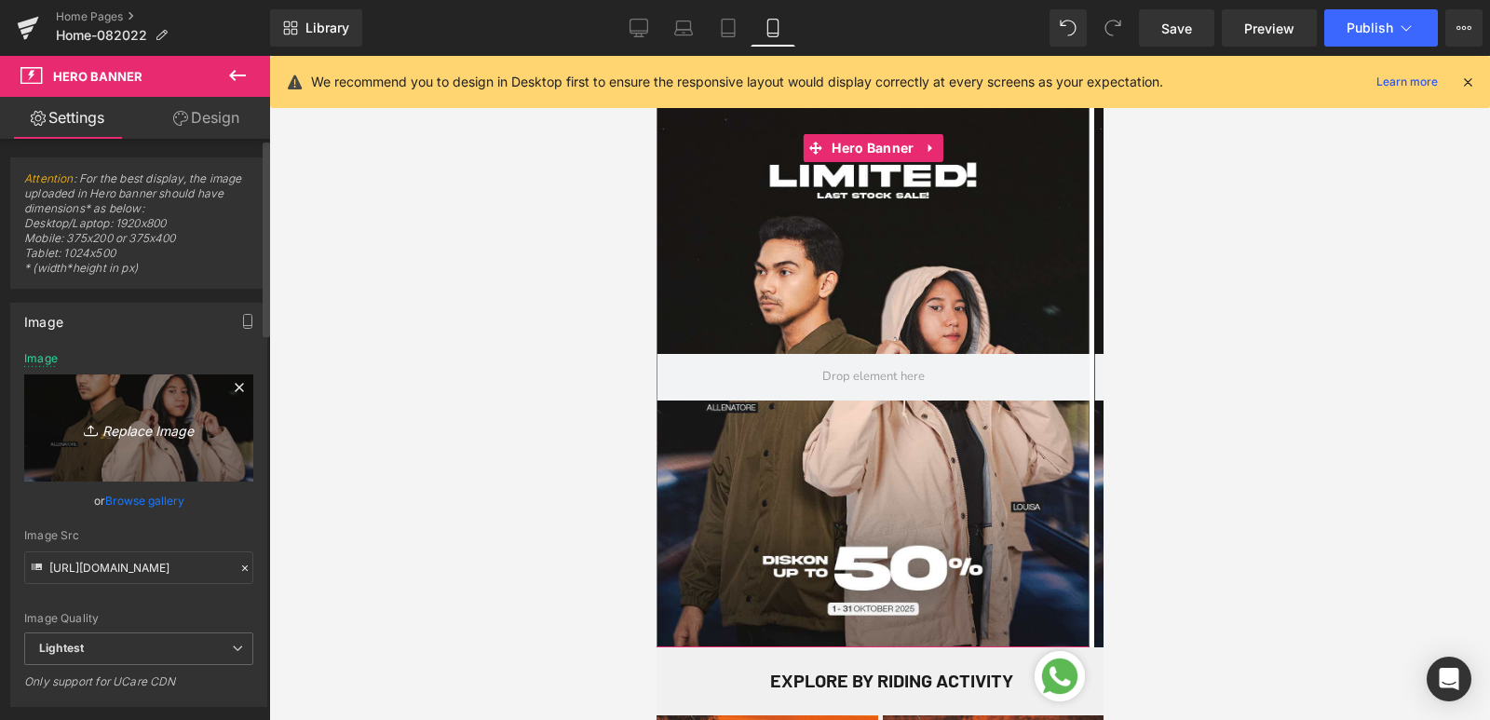
click at [159, 433] on icon "Replace Image" at bounding box center [138, 427] width 149 height 23
type input "C:\fakepath\PAY DAY BONGKAR GARASI-Webstore-1080x1350.jpg"
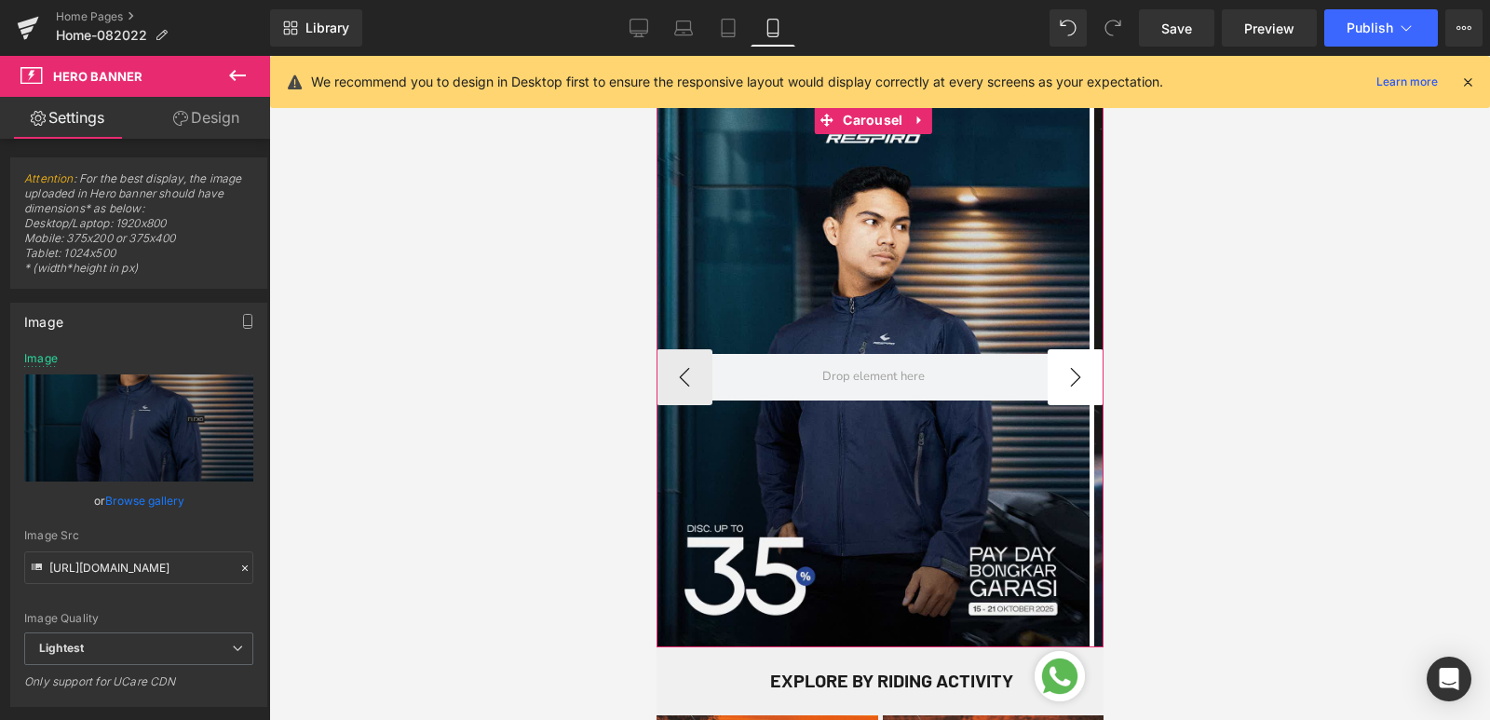
click at [1065, 381] on button "›" at bounding box center [1075, 377] width 56 height 56
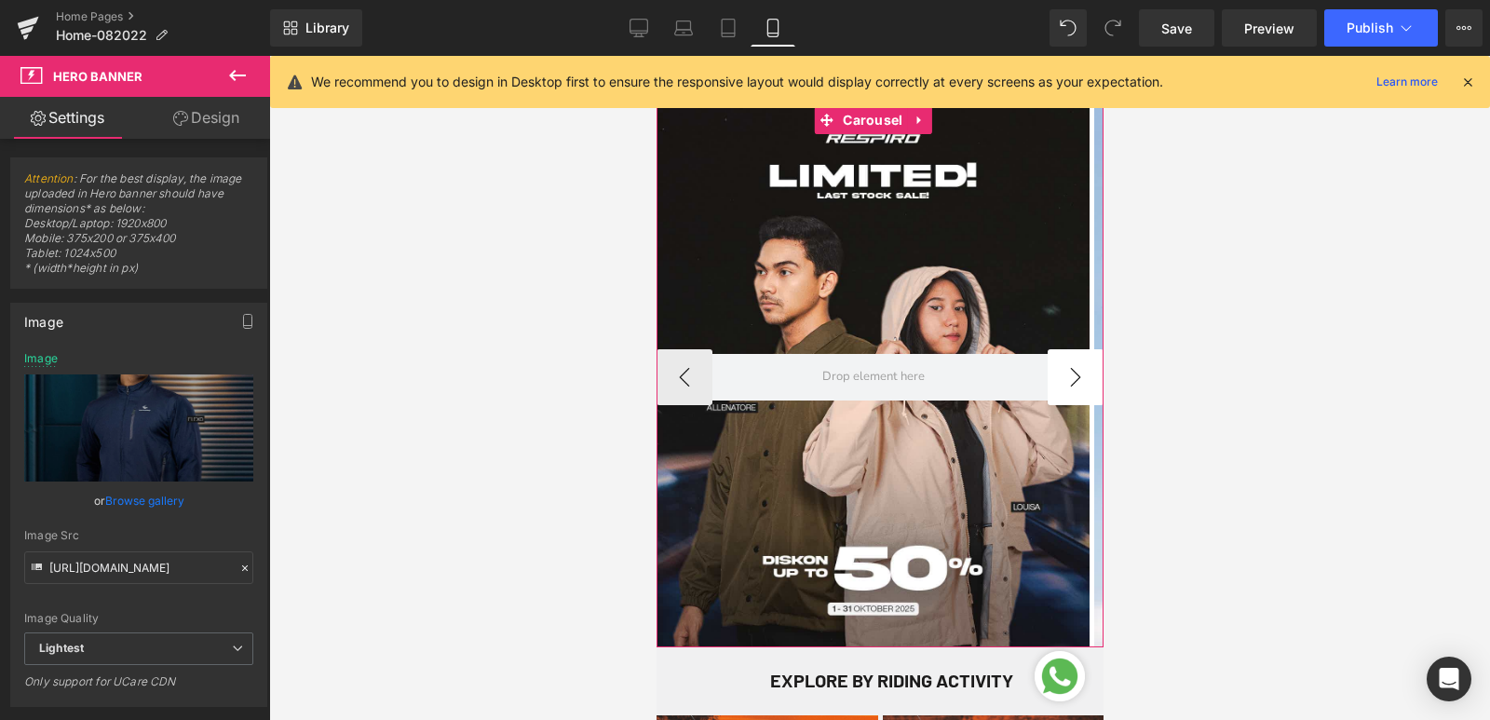
click at [1065, 381] on button "›" at bounding box center [1075, 377] width 56 height 56
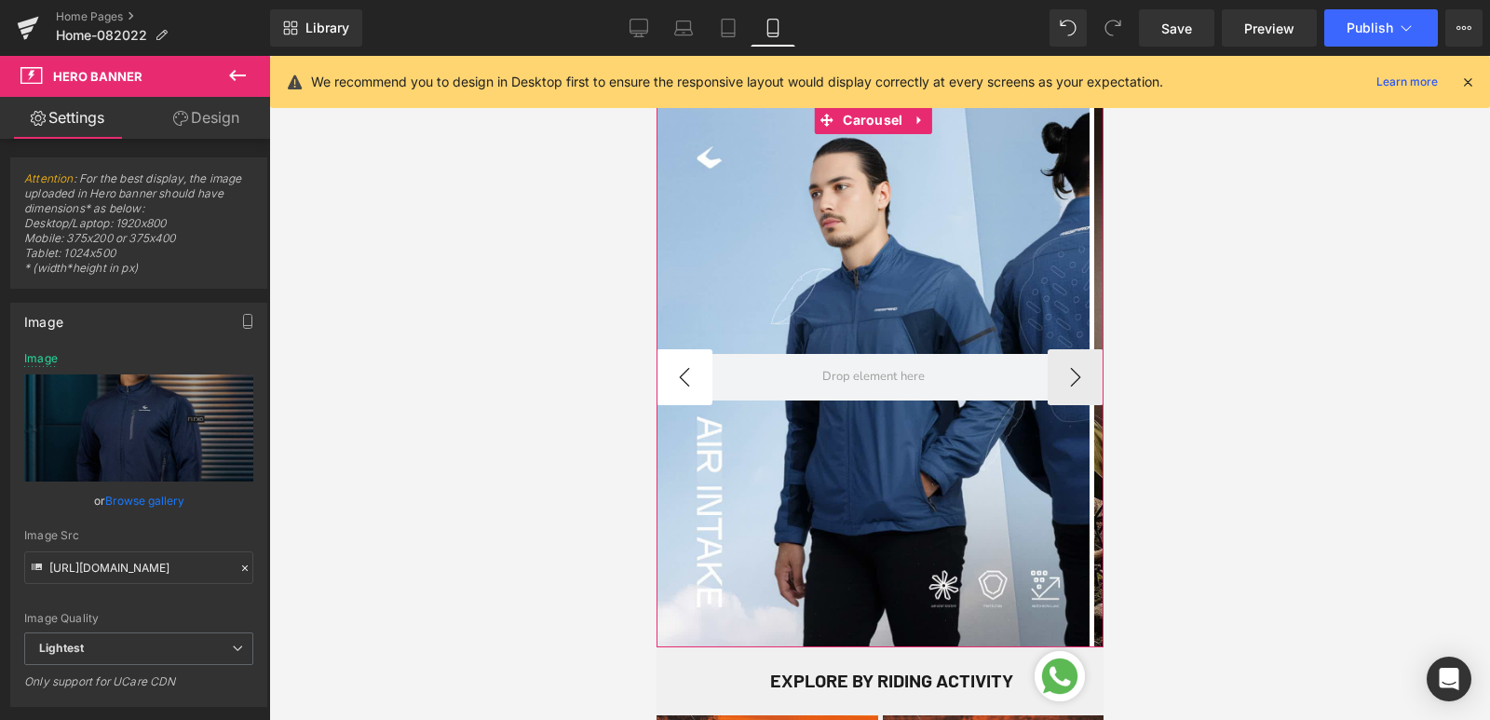
click at [669, 372] on button "‹" at bounding box center [684, 377] width 56 height 56
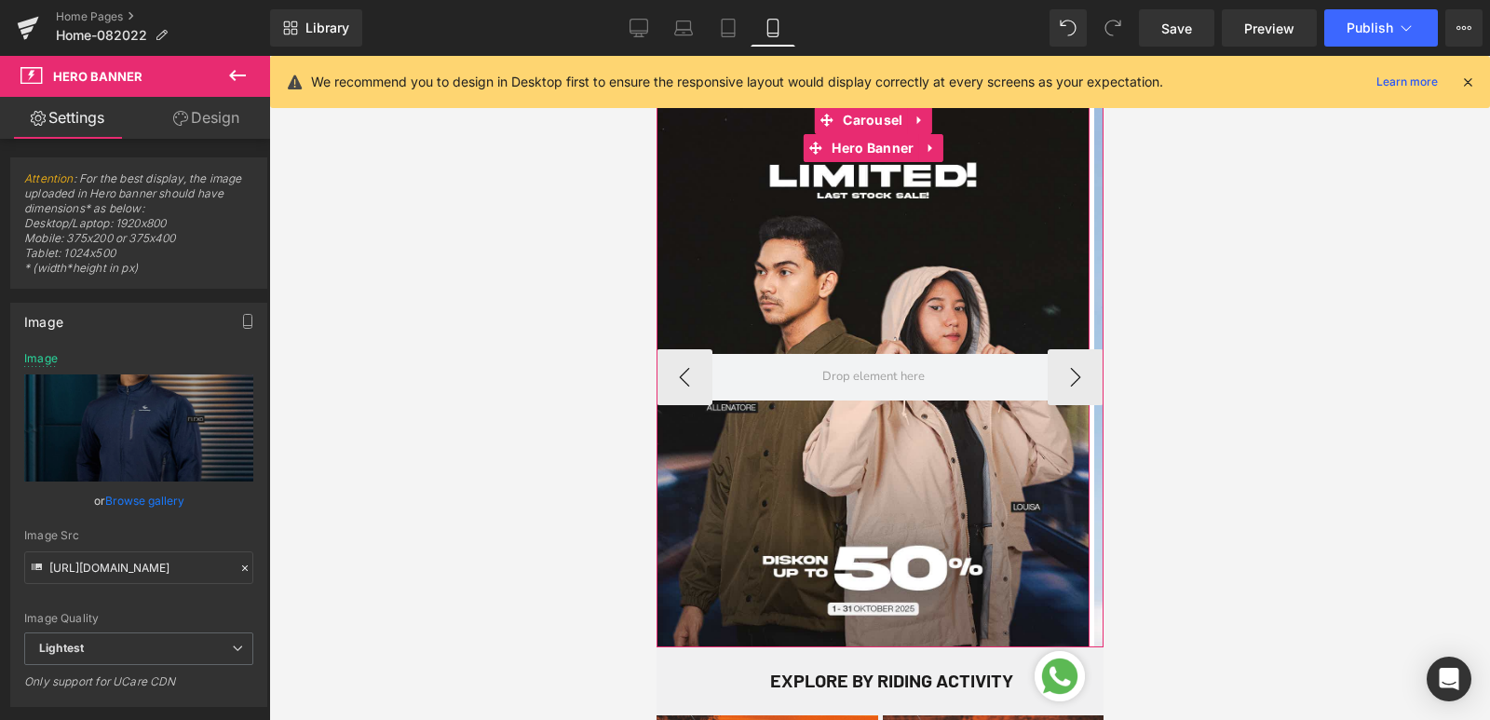
click at [867, 278] on div at bounding box center [872, 376] width 433 height 541
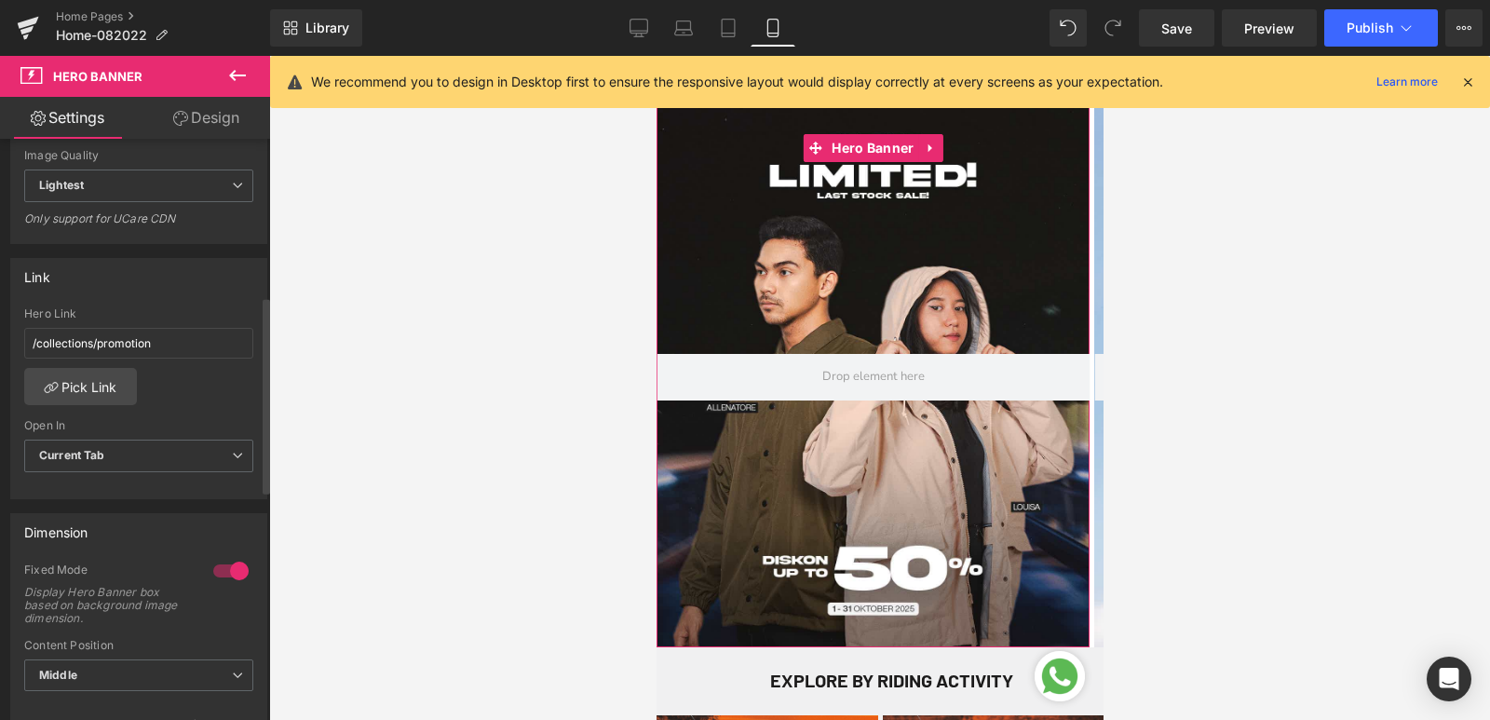
scroll to position [466, 0]
drag, startPoint x: 115, startPoint y: 341, endPoint x: 0, endPoint y: 343, distance: 114.5
click at [0, 343] on div "Link /collections/promotion Hero Link /collections/promotion Pick Link Current …" at bounding box center [139, 368] width 278 height 255
click at [833, 285] on div at bounding box center [872, 376] width 433 height 541
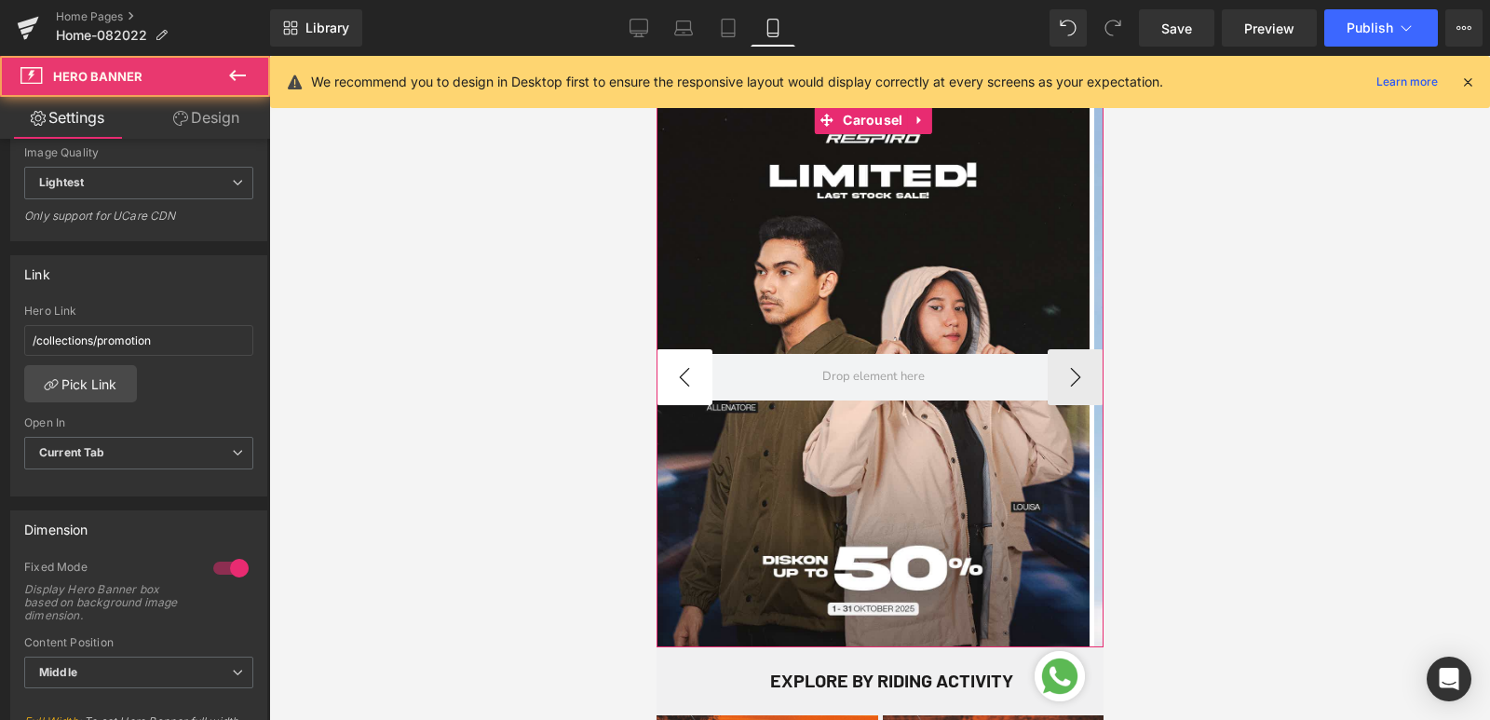
click at [668, 385] on button "‹" at bounding box center [684, 377] width 56 height 56
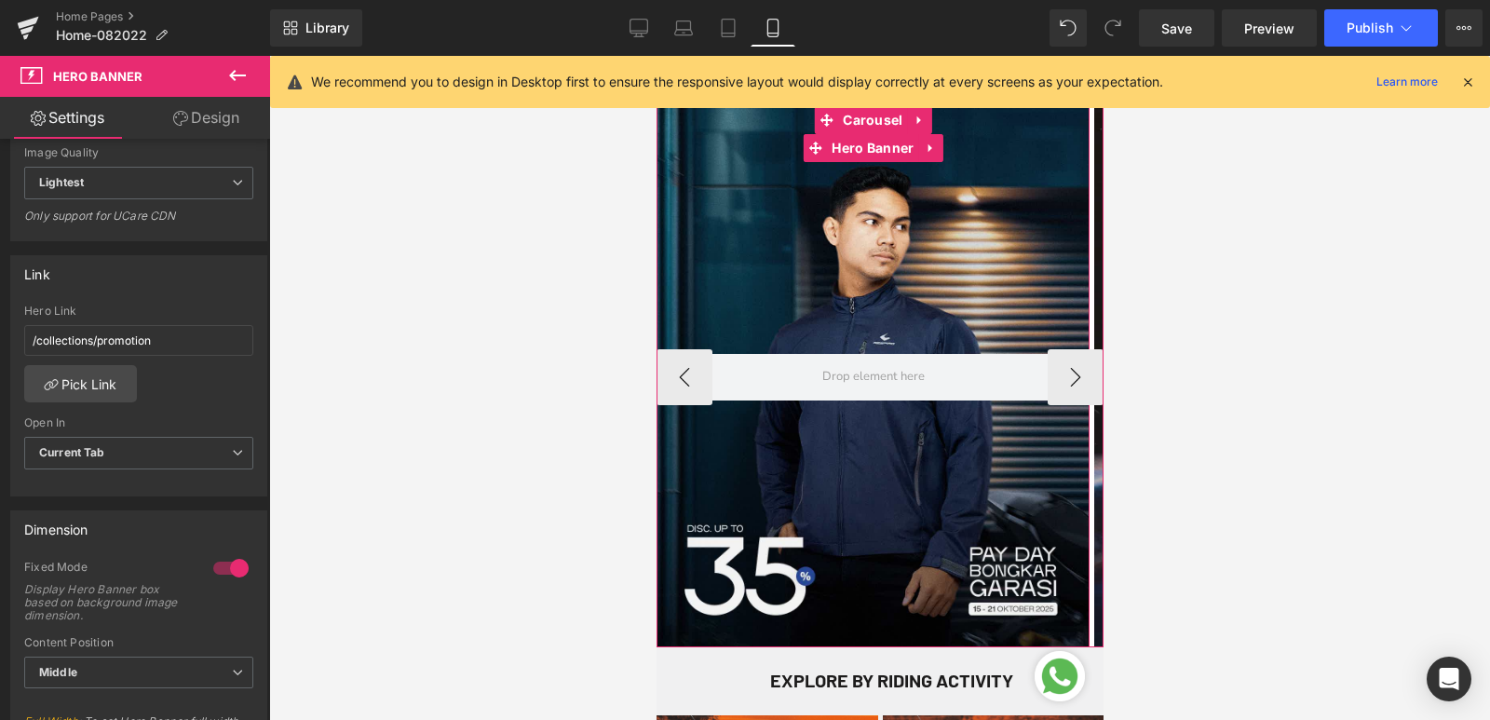
click at [840, 288] on div at bounding box center [872, 376] width 433 height 541
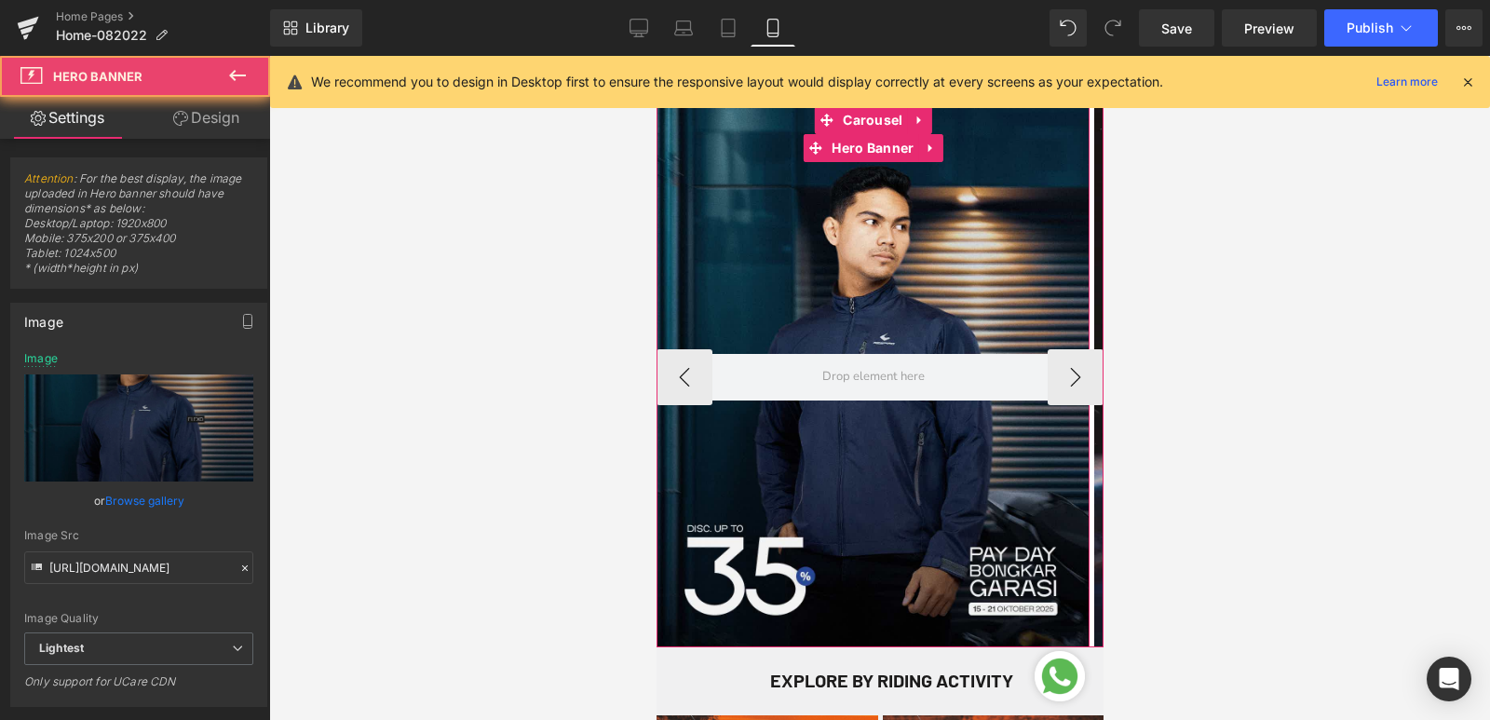
click at [840, 288] on div at bounding box center [872, 376] width 433 height 541
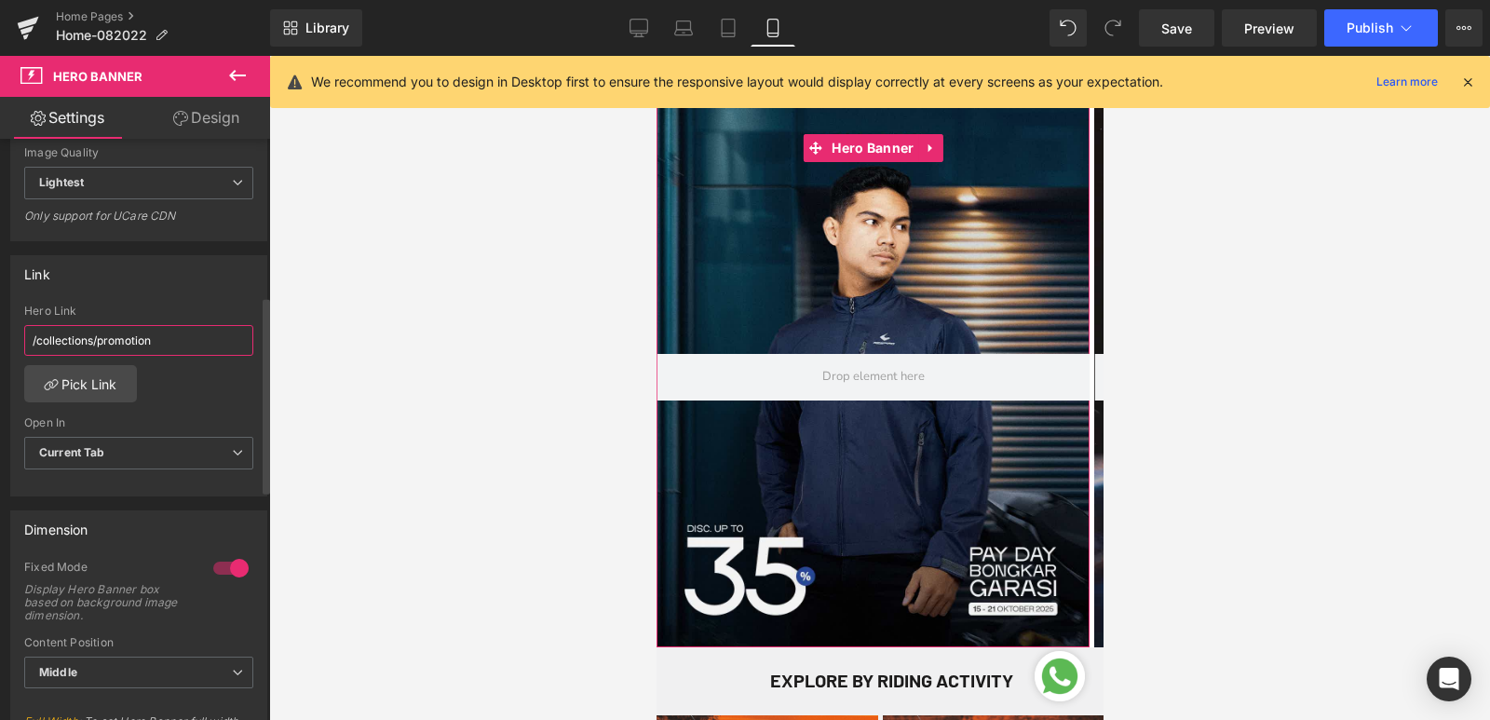
click at [157, 343] on input "/collections/promotion" at bounding box center [138, 340] width 229 height 31
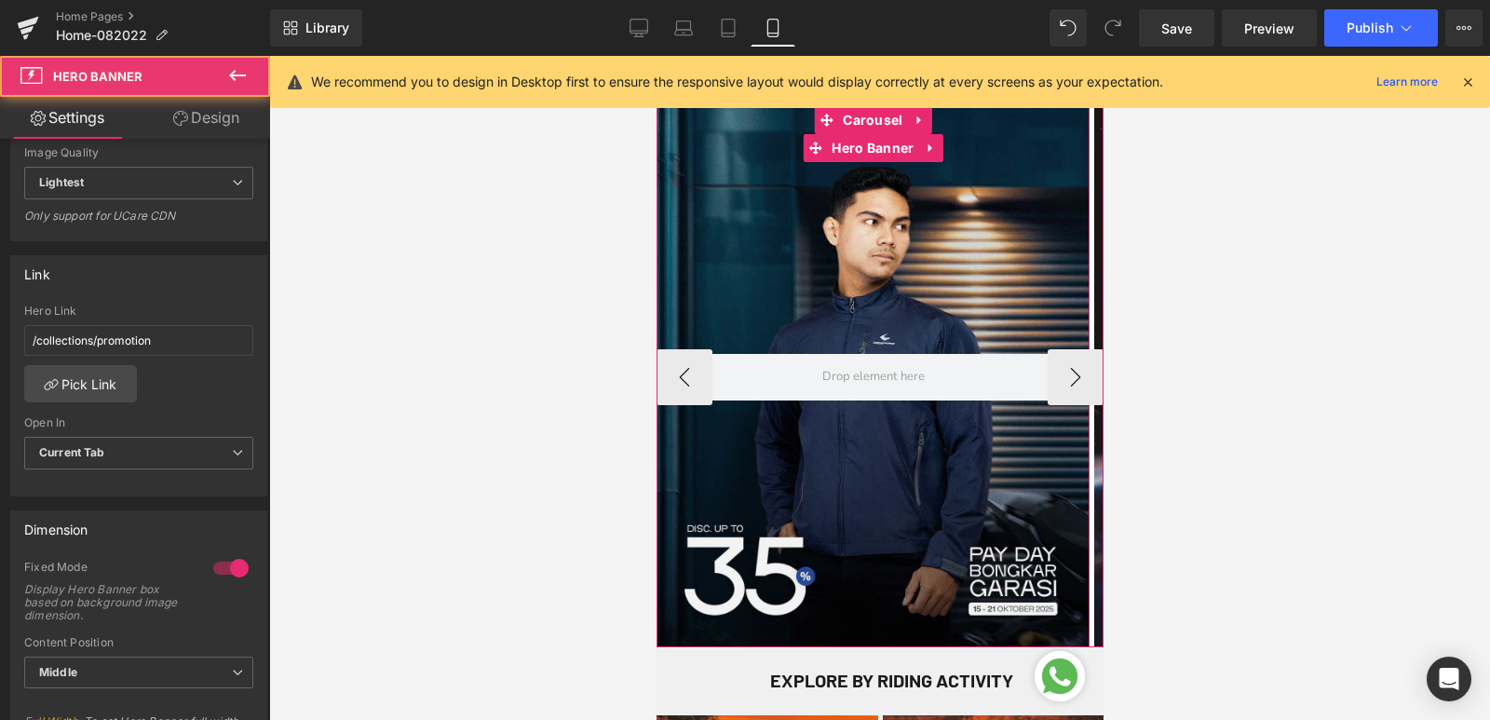
click at [759, 308] on div at bounding box center [872, 376] width 433 height 541
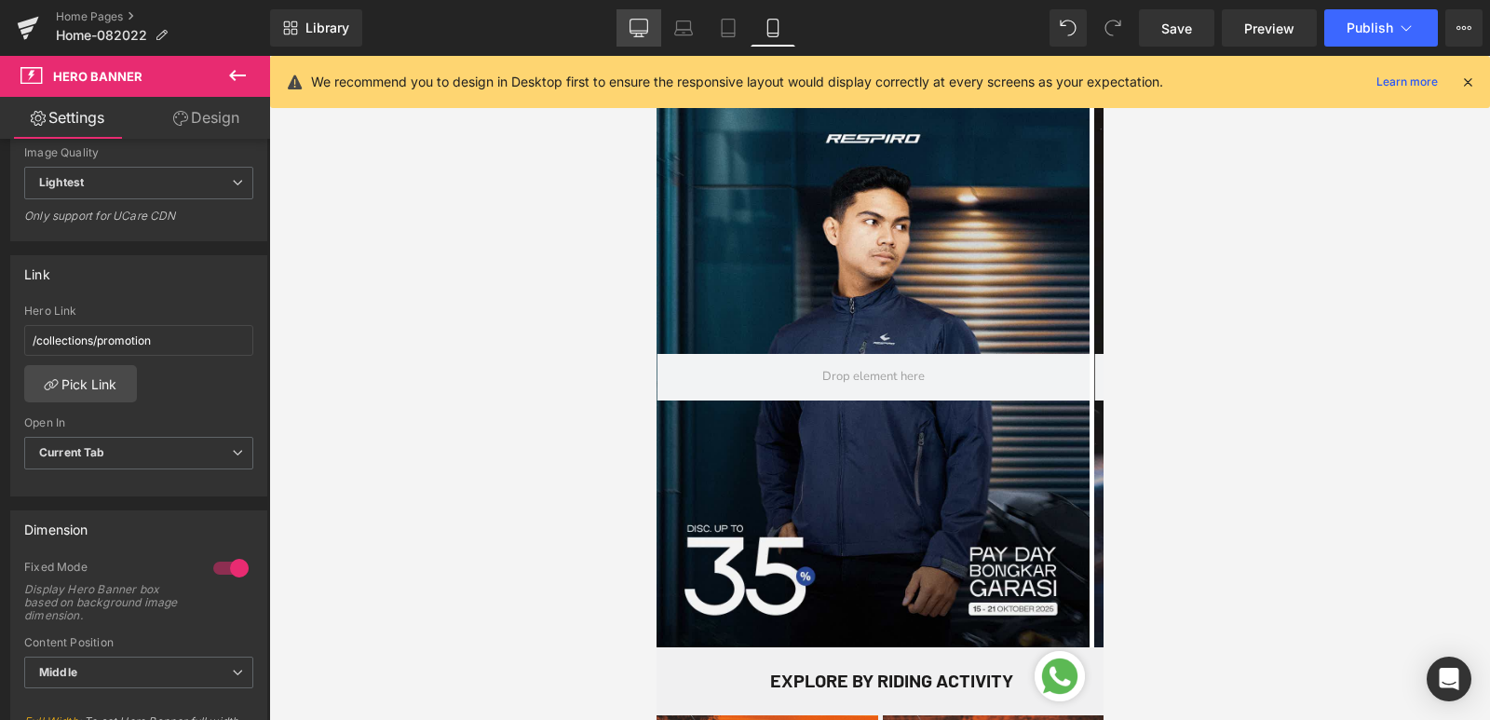
click at [629, 21] on icon at bounding box center [638, 28] width 19 height 19
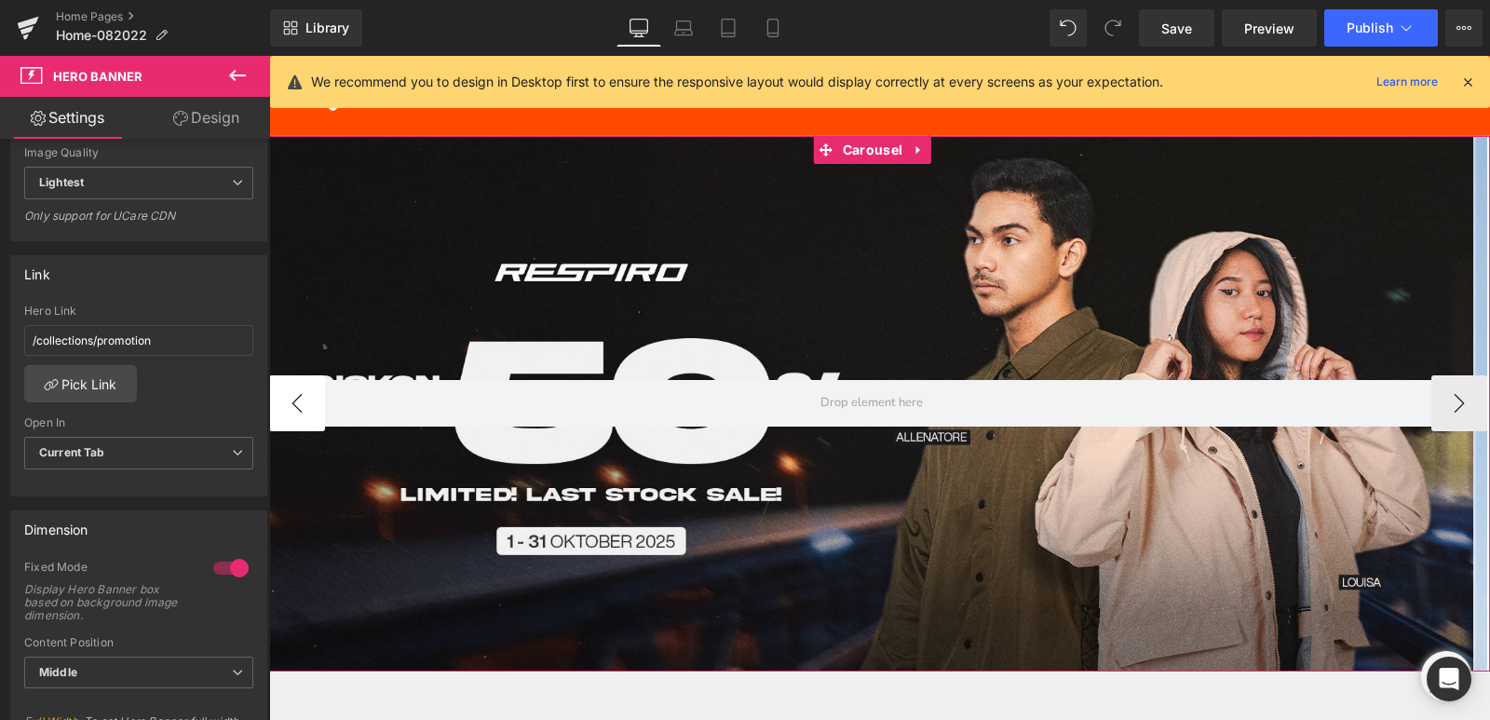
click at [310, 404] on button "‹" at bounding box center [297, 403] width 56 height 56
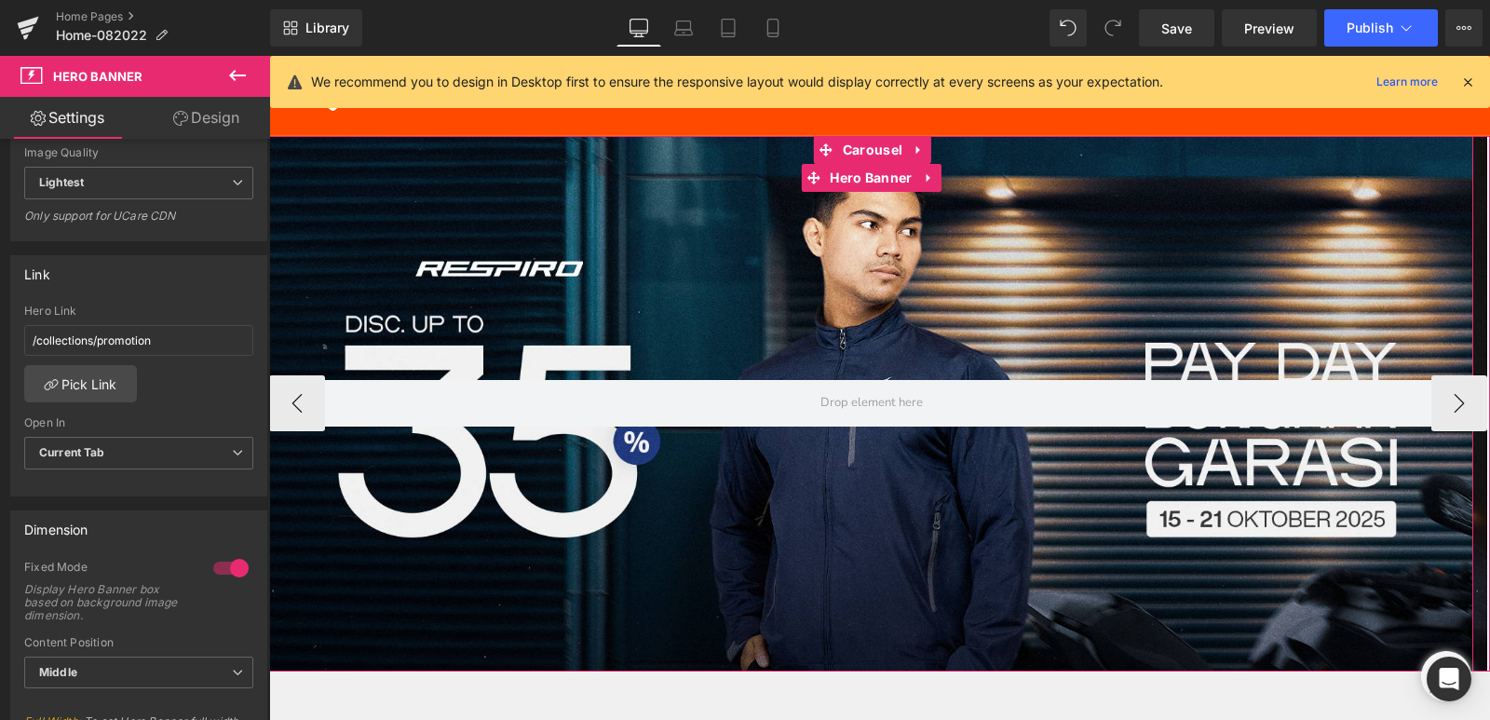
click at [549, 271] on div at bounding box center [871, 403] width 1204 height 535
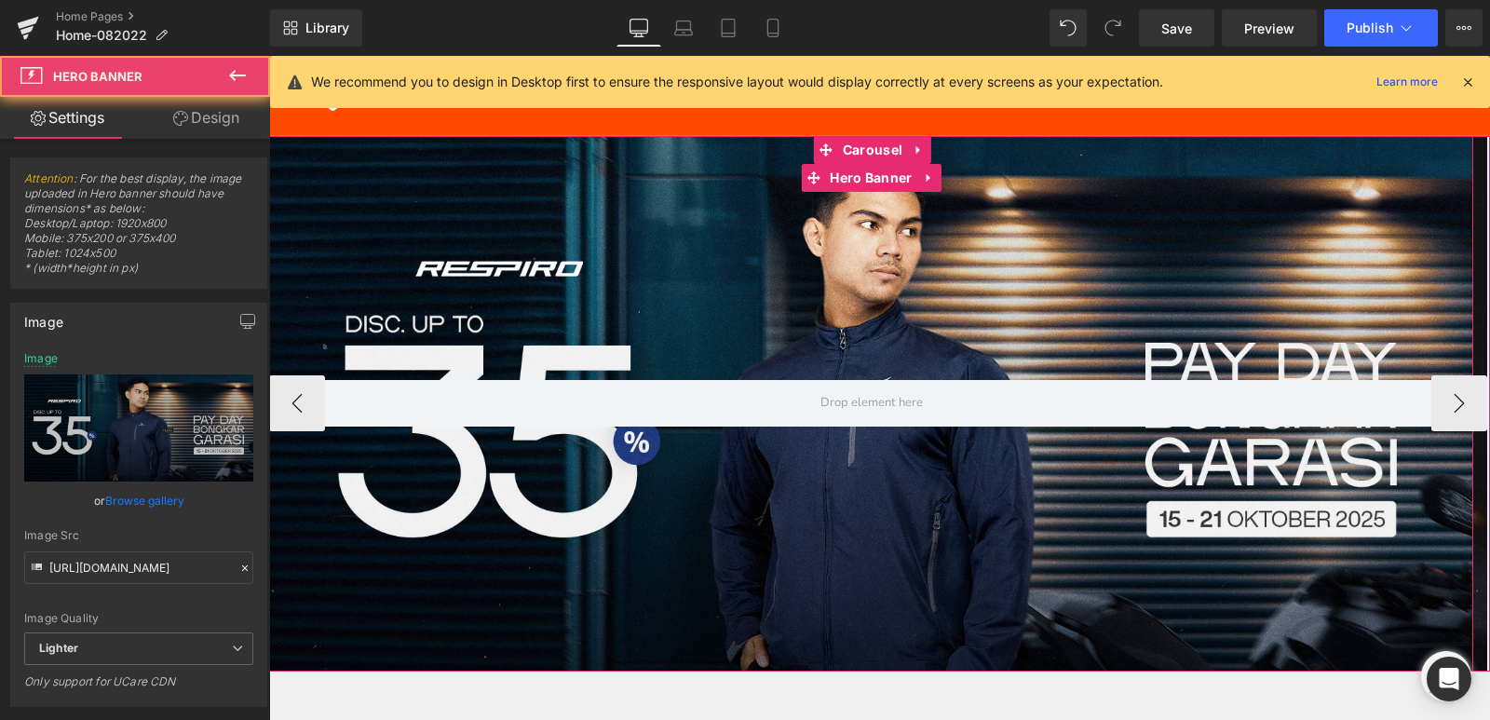
click at [579, 270] on div at bounding box center [871, 403] width 1204 height 535
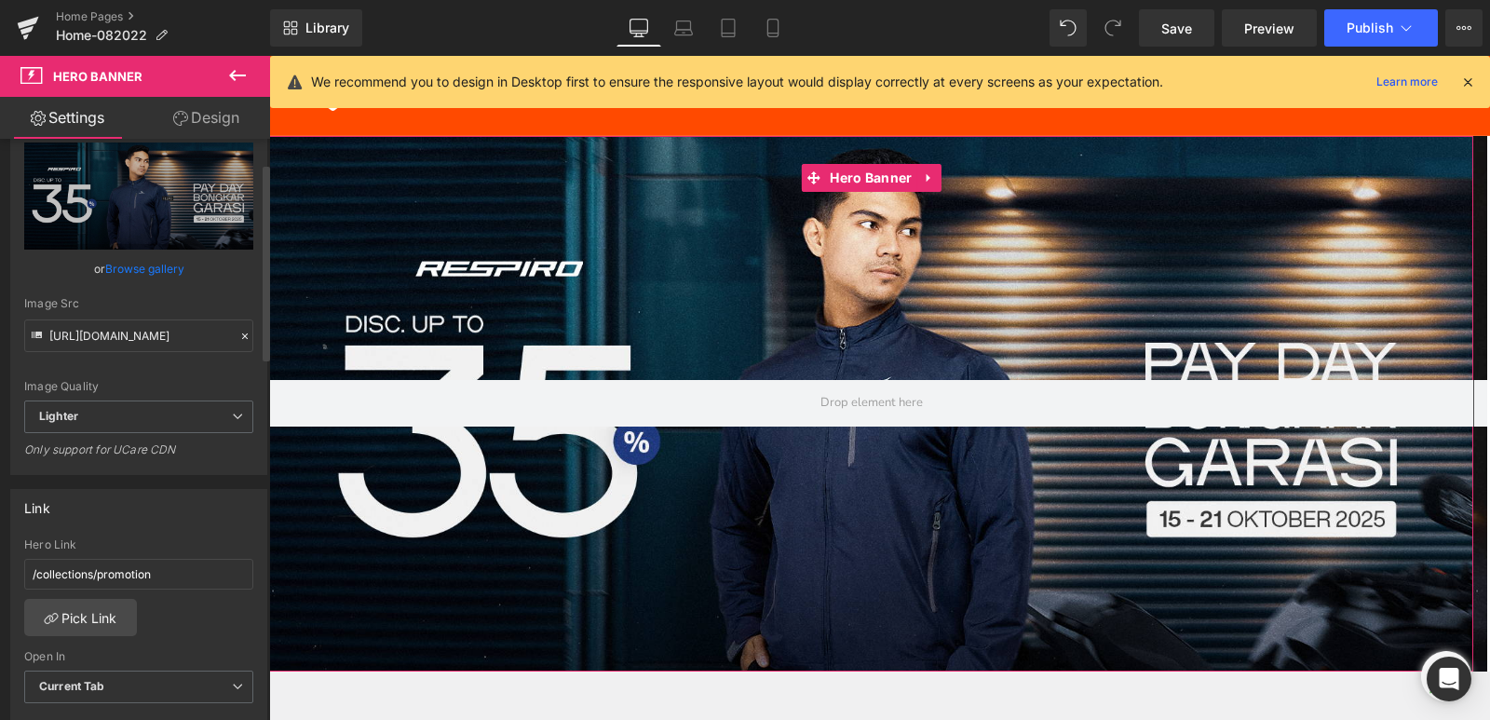
scroll to position [279, 0]
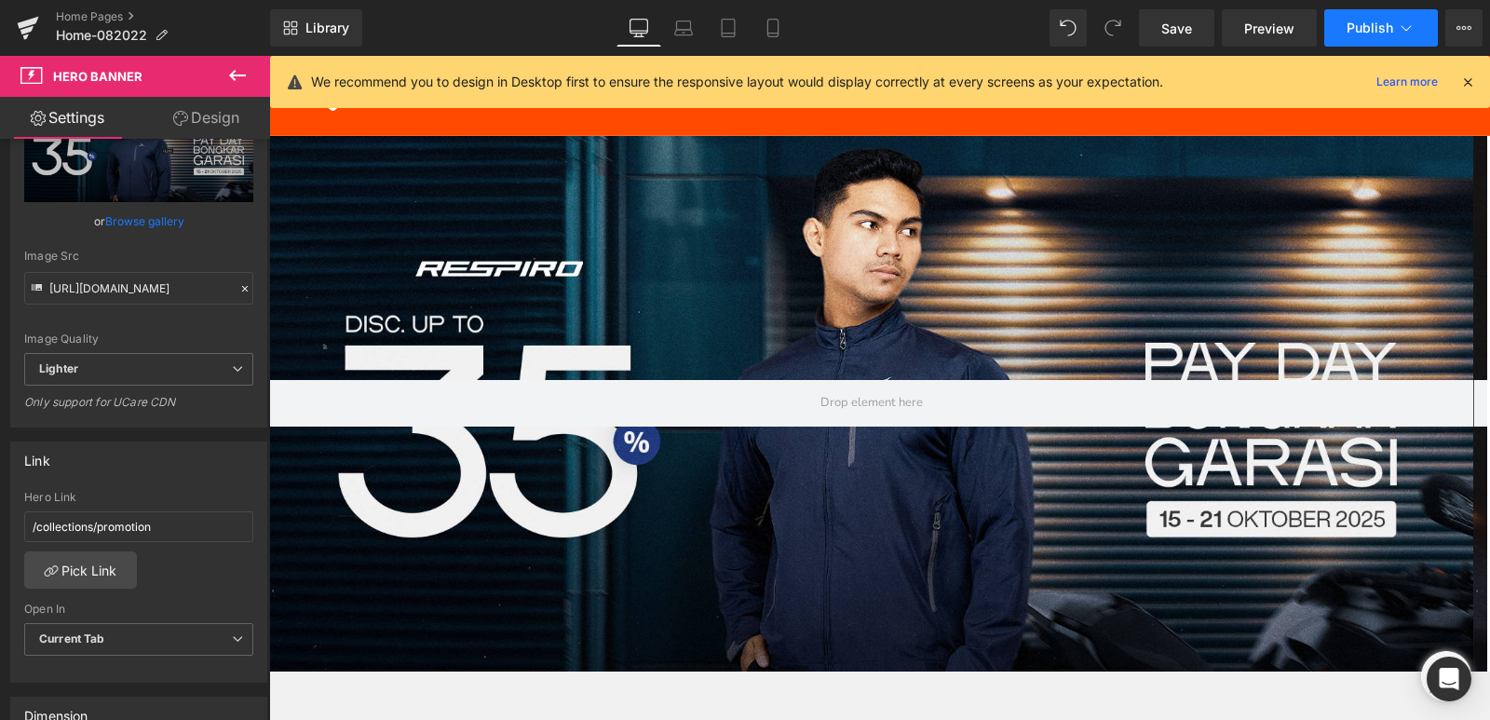
click at [1372, 27] on span "Publish" at bounding box center [1369, 27] width 47 height 15
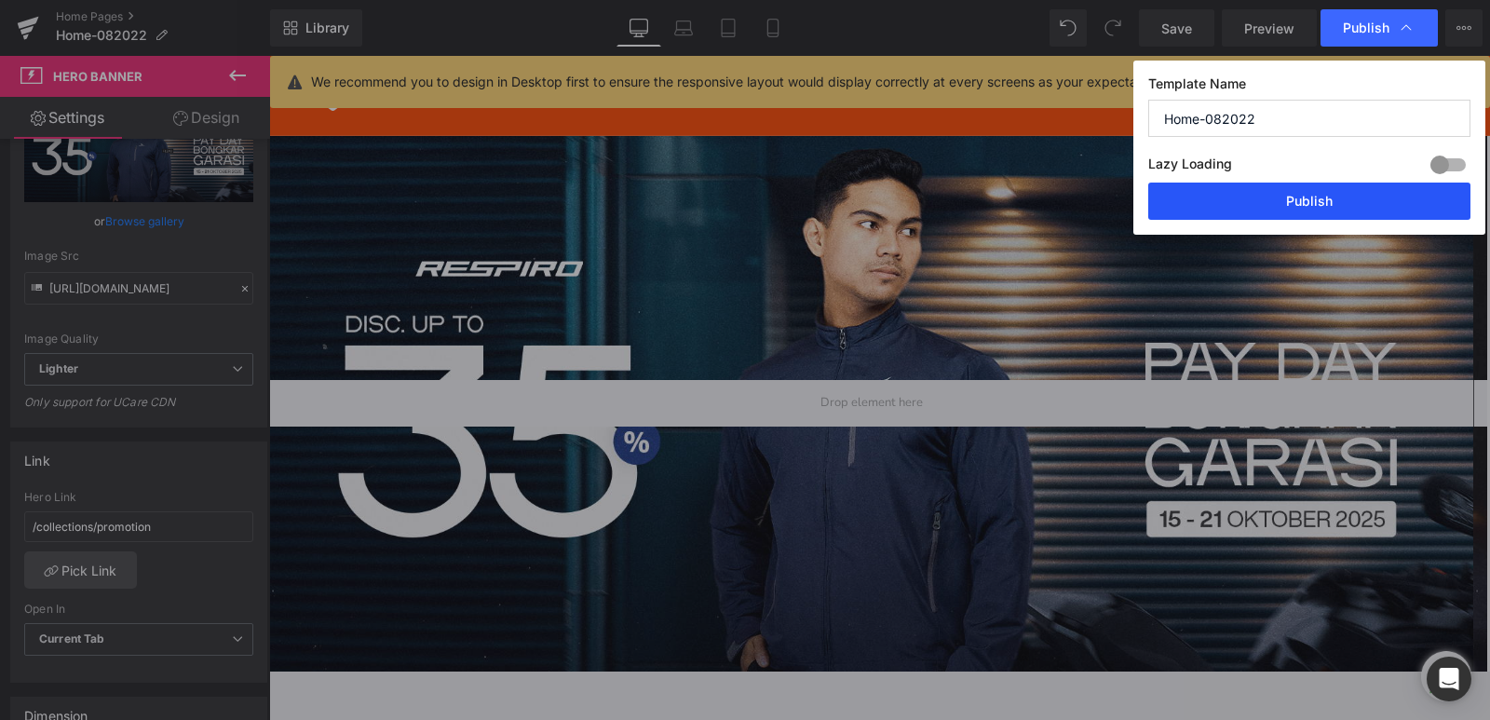
click at [1290, 211] on button "Publish" at bounding box center [1309, 200] width 322 height 37
